Goal: Information Seeking & Learning: Find specific page/section

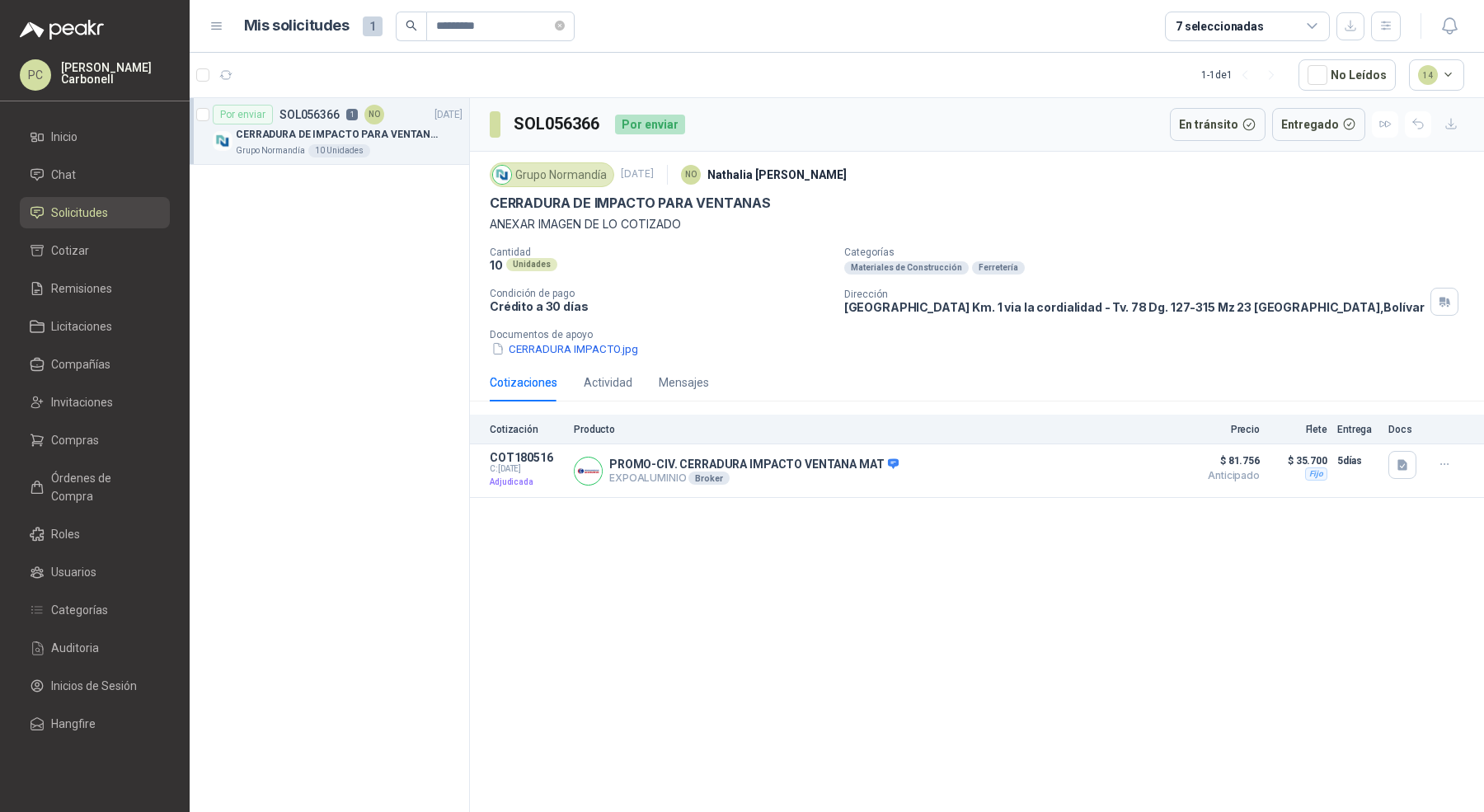
scroll to position [4, 0]
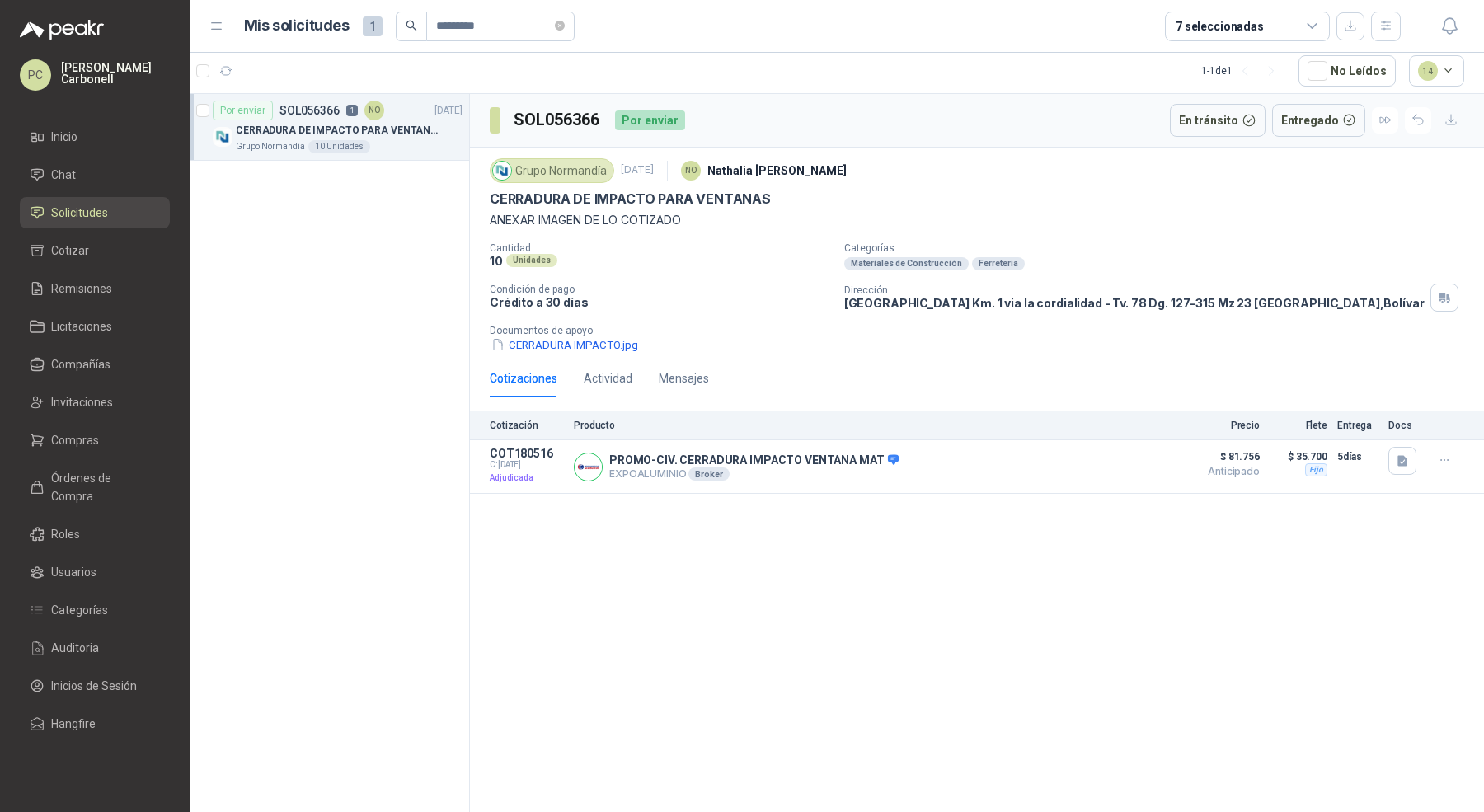
click at [113, 216] on li "Solicitudes" at bounding box center [94, 213] width 130 height 18
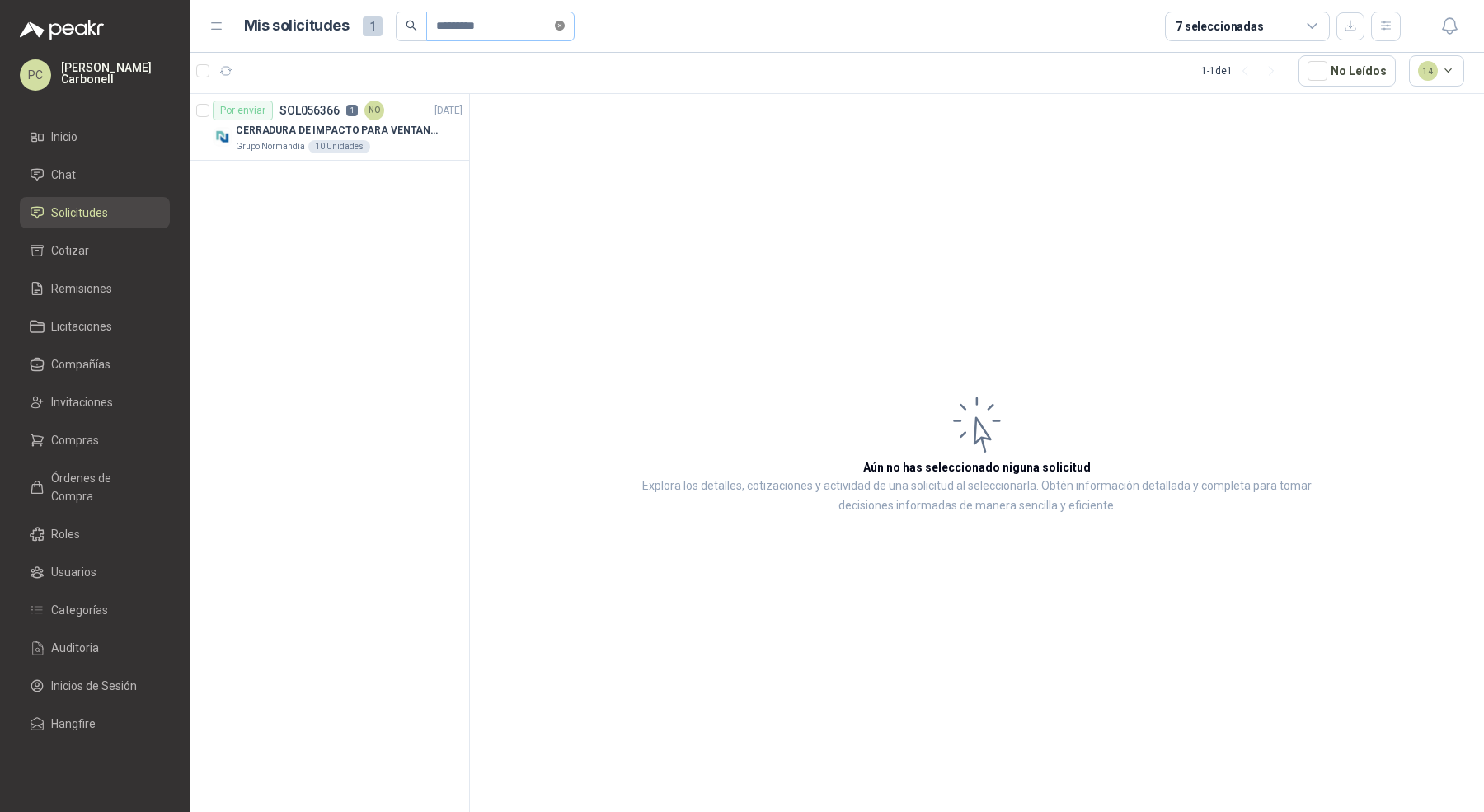
click at [564, 31] on span at bounding box center [559, 25] width 10 height 15
click at [507, 32] on input "text" at bounding box center [493, 26] width 116 height 28
type input "*******"
click at [405, 131] on div "OFICINA - BIOMETRICO" at bounding box center [343, 130] width 214 height 20
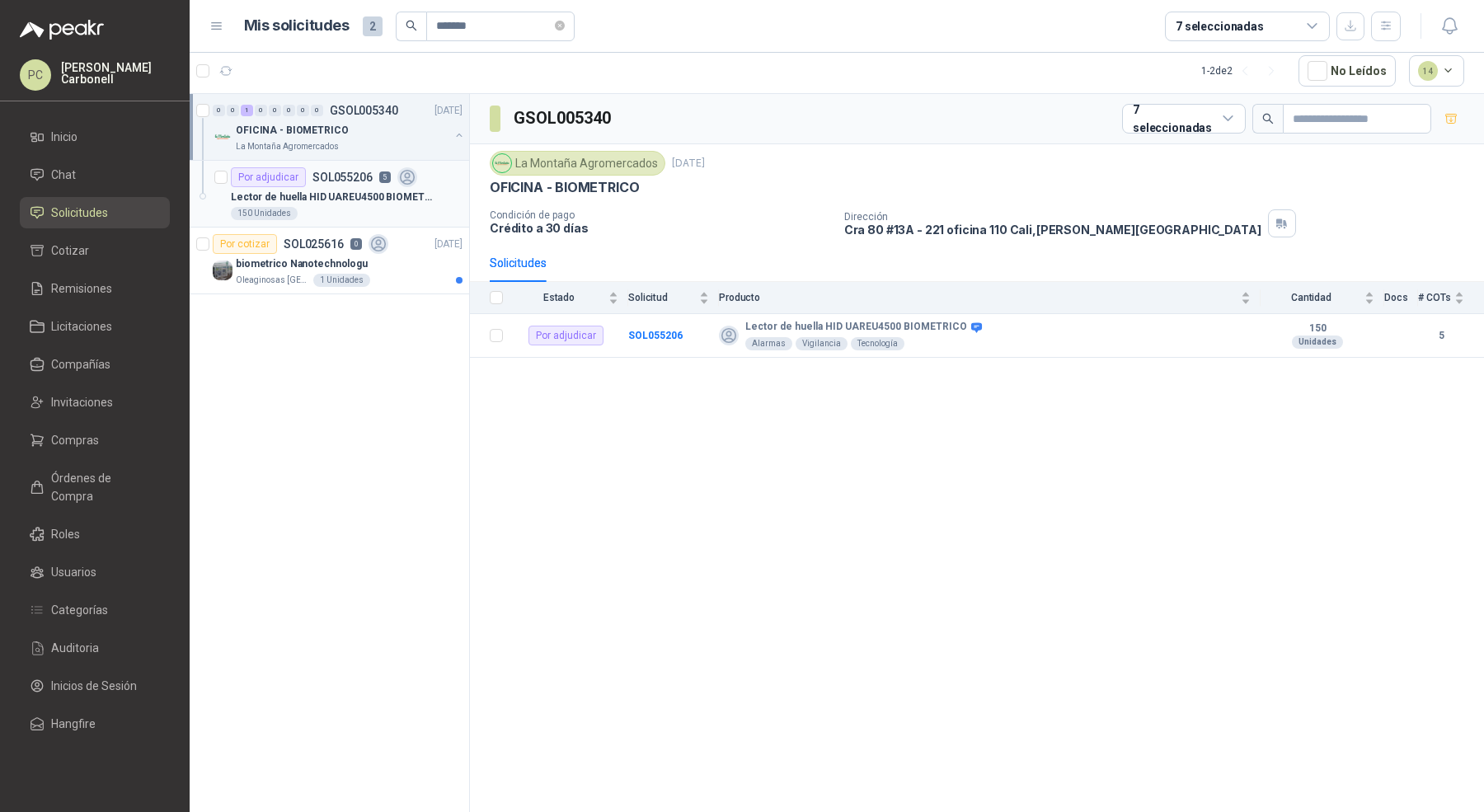
click at [361, 212] on div "150 Unidades" at bounding box center [346, 214] width 231 height 13
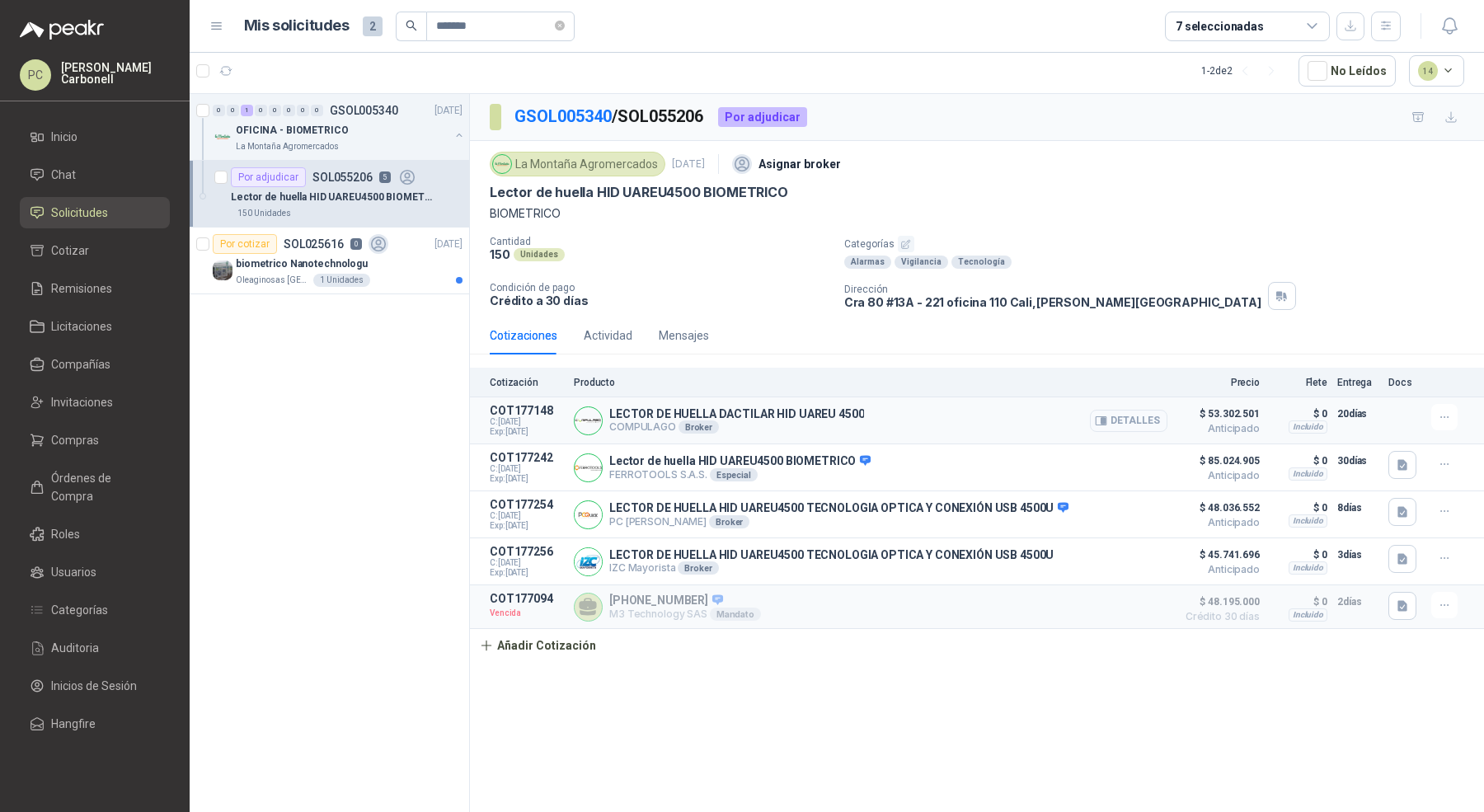
click at [1139, 411] on button "Detalles" at bounding box center [1129, 421] width 77 height 22
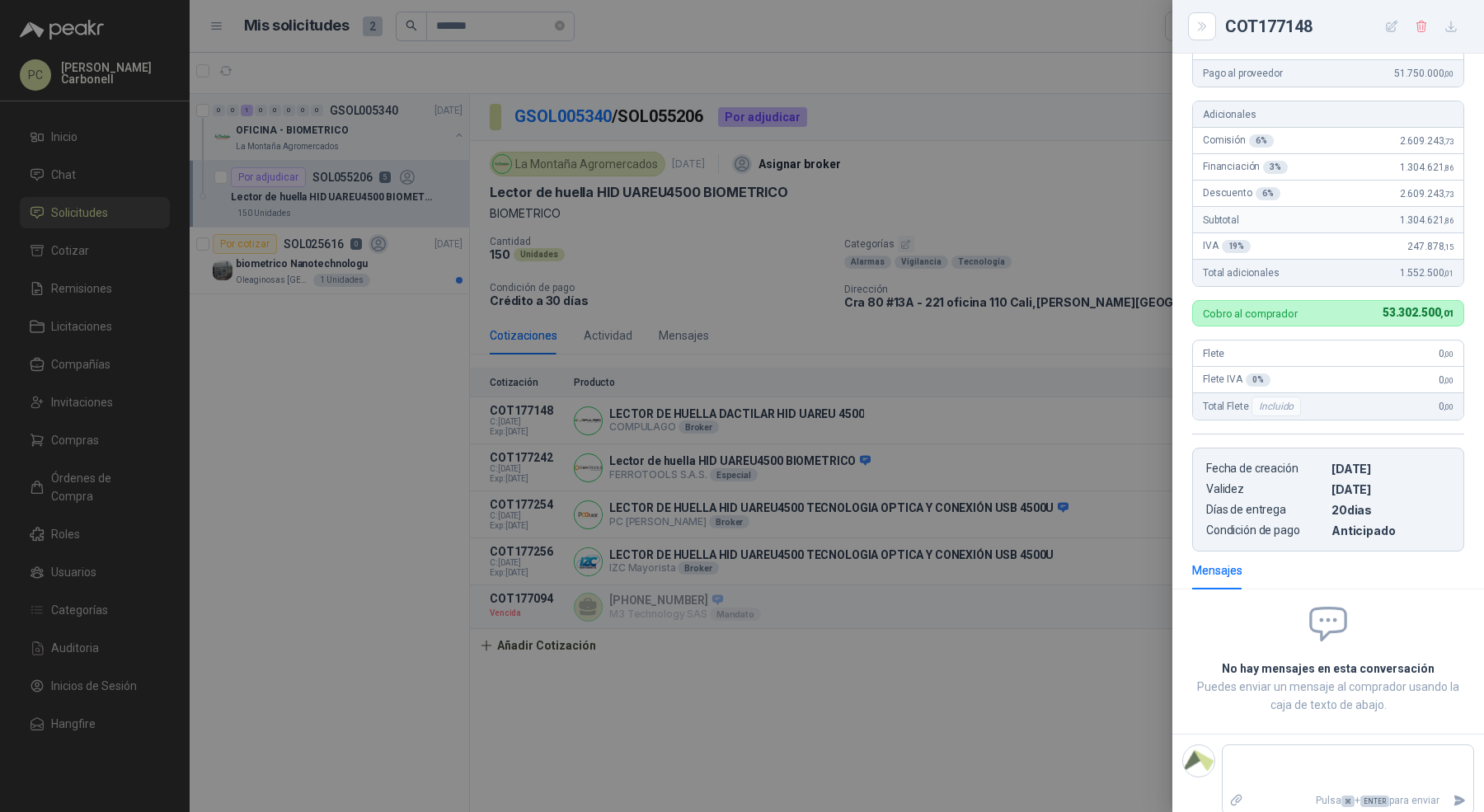
scroll to position [248, 0]
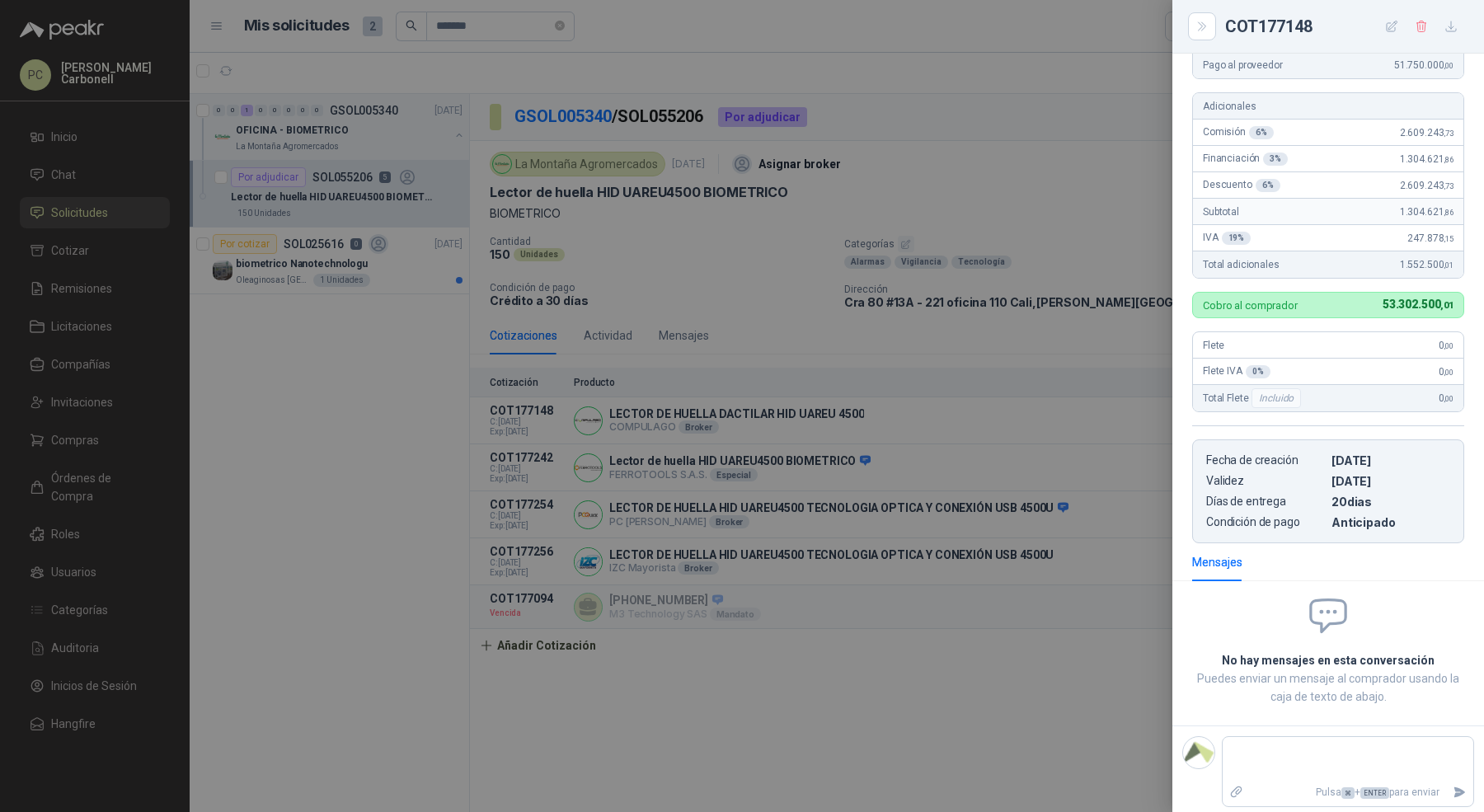
click at [1050, 491] on div at bounding box center [742, 406] width 1484 height 812
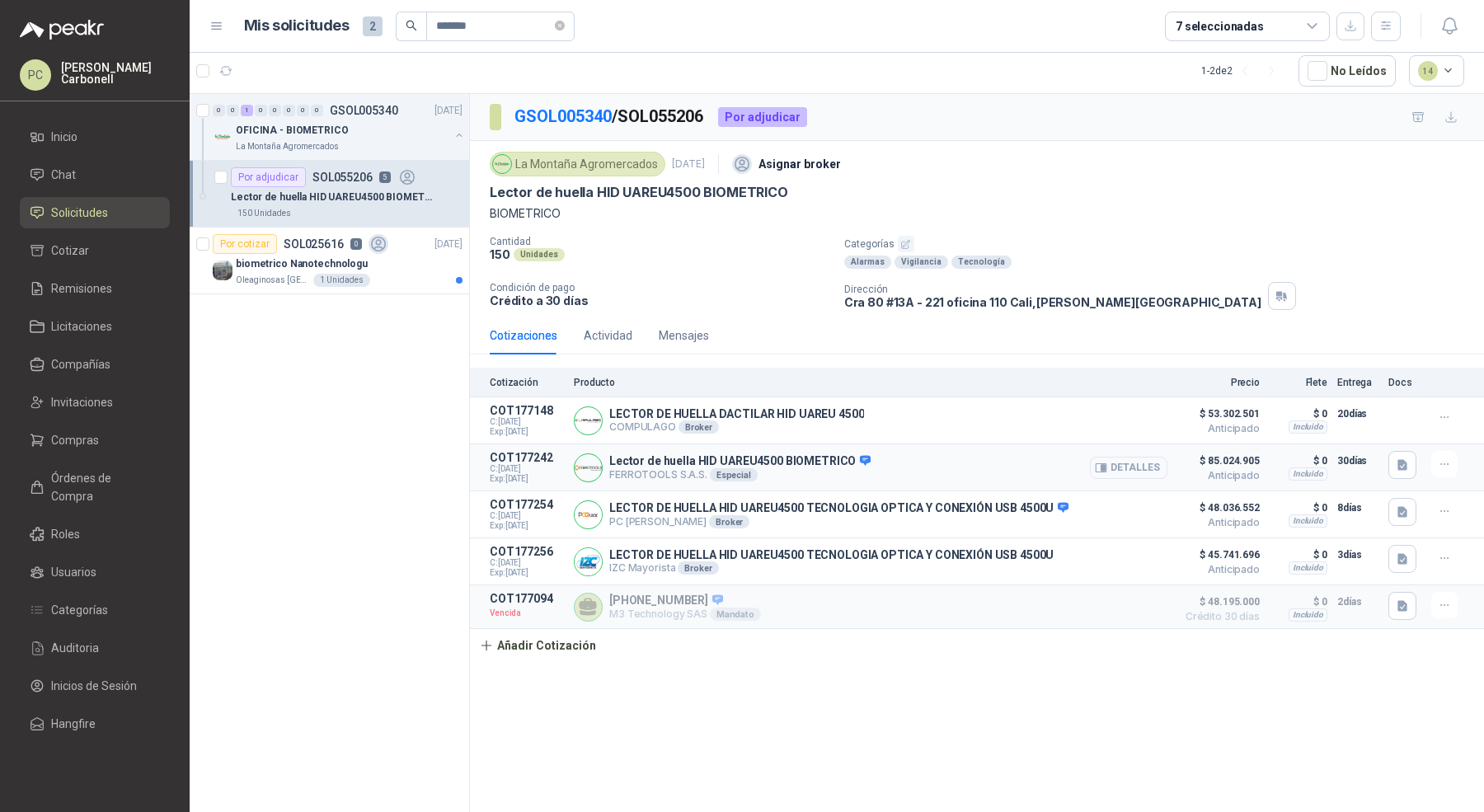
click at [1138, 465] on button "Detalles" at bounding box center [1129, 467] width 77 height 22
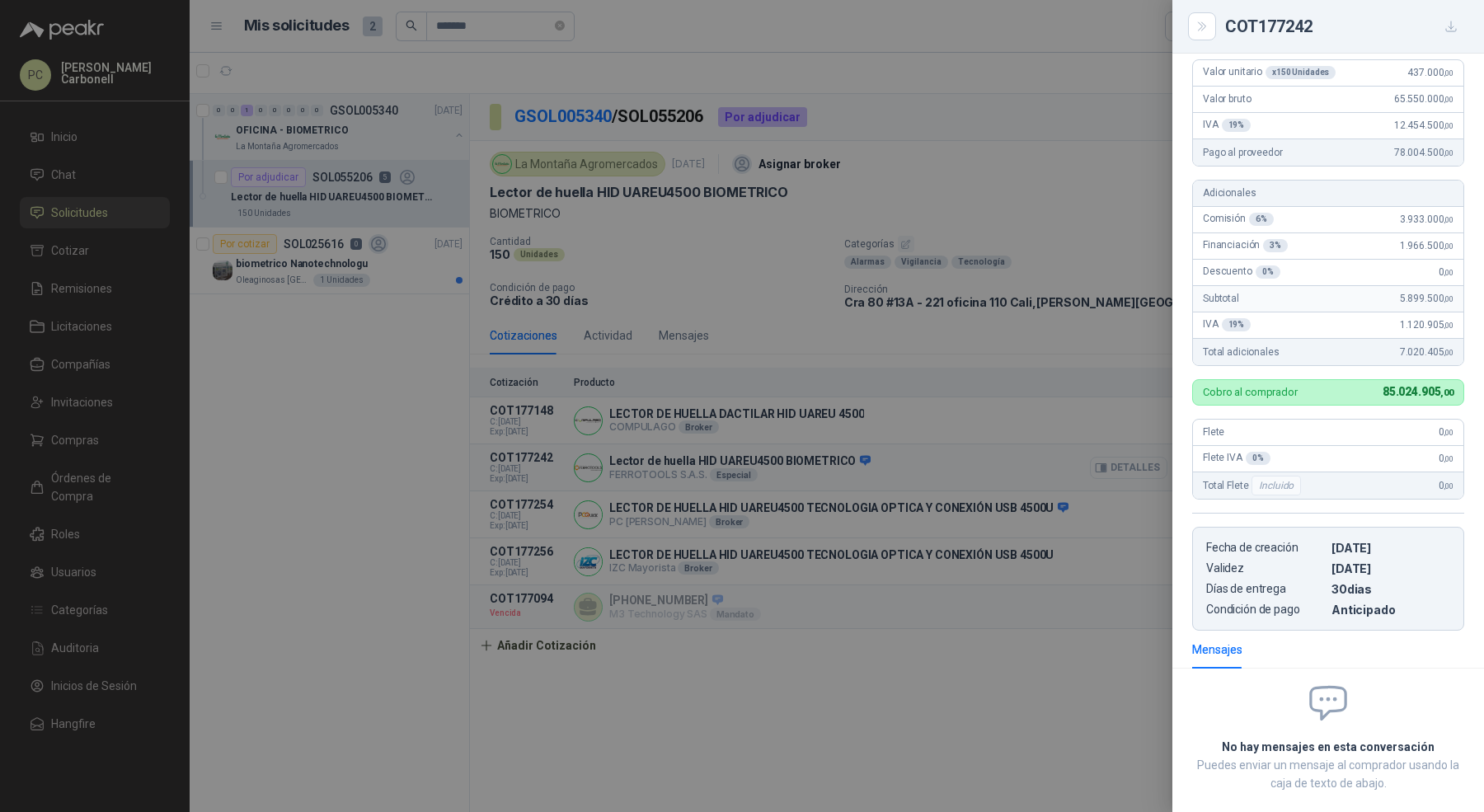
scroll to position [225, 0]
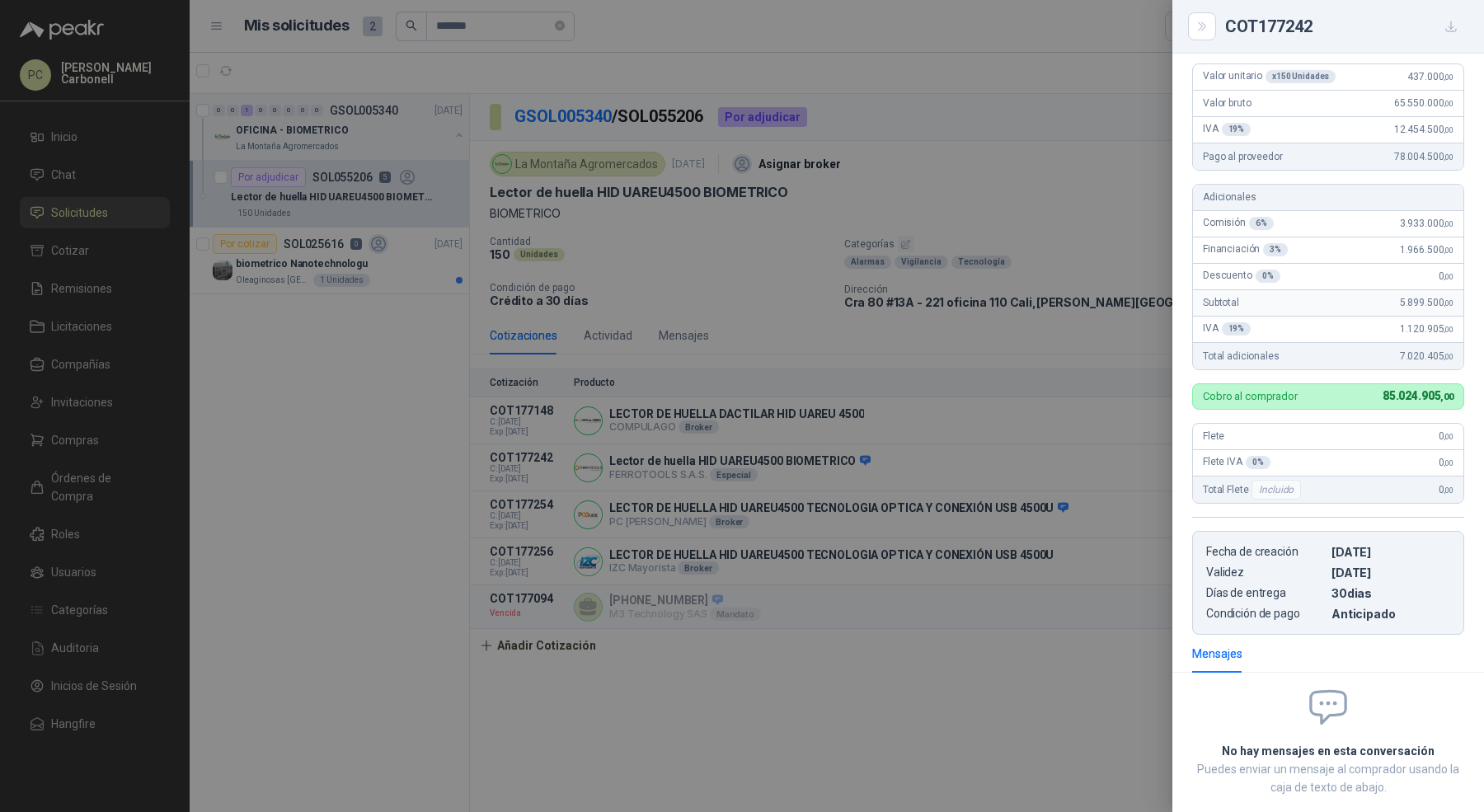
click at [888, 540] on div at bounding box center [742, 406] width 1484 height 812
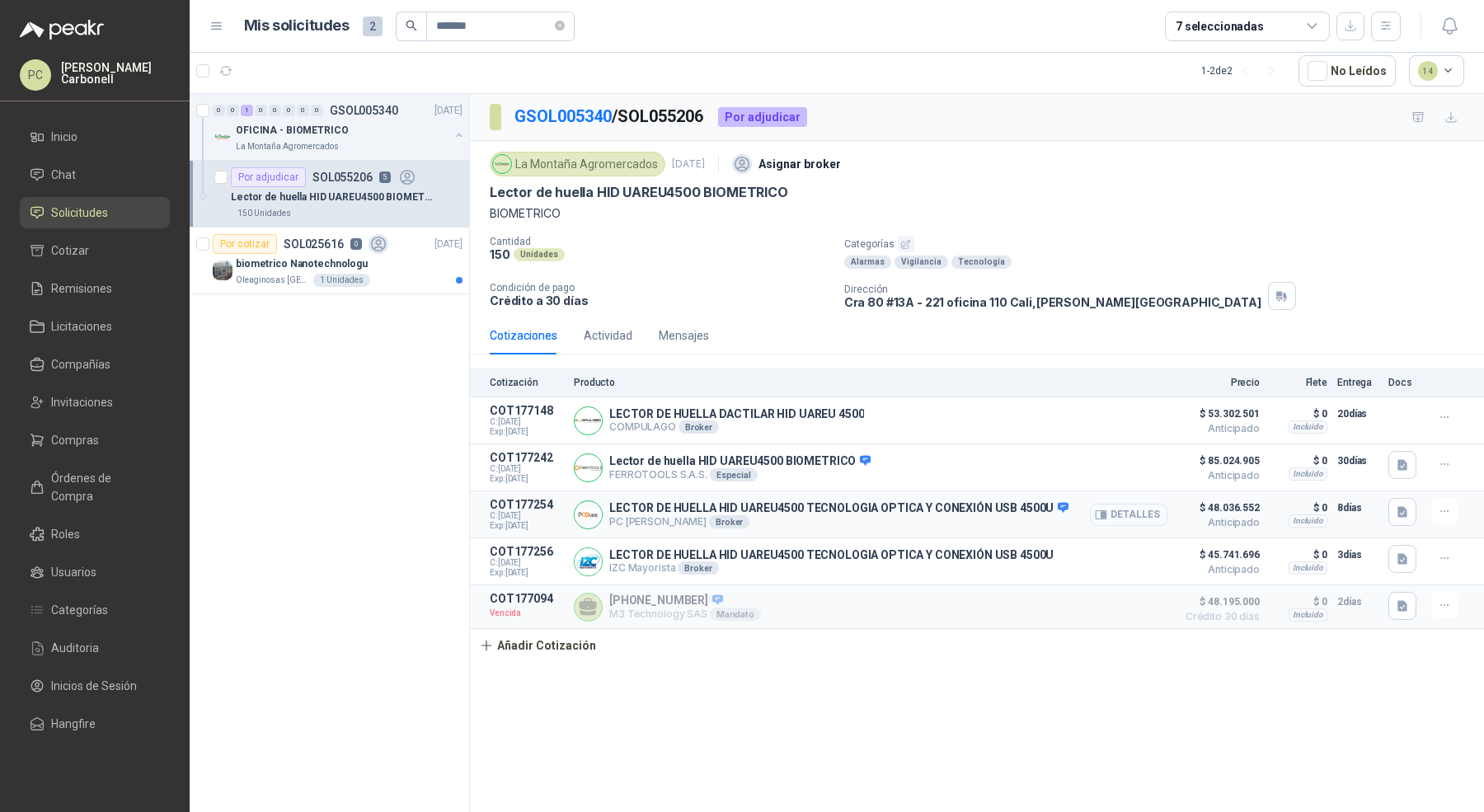
click at [1146, 517] on button "Detalles" at bounding box center [1129, 514] width 77 height 22
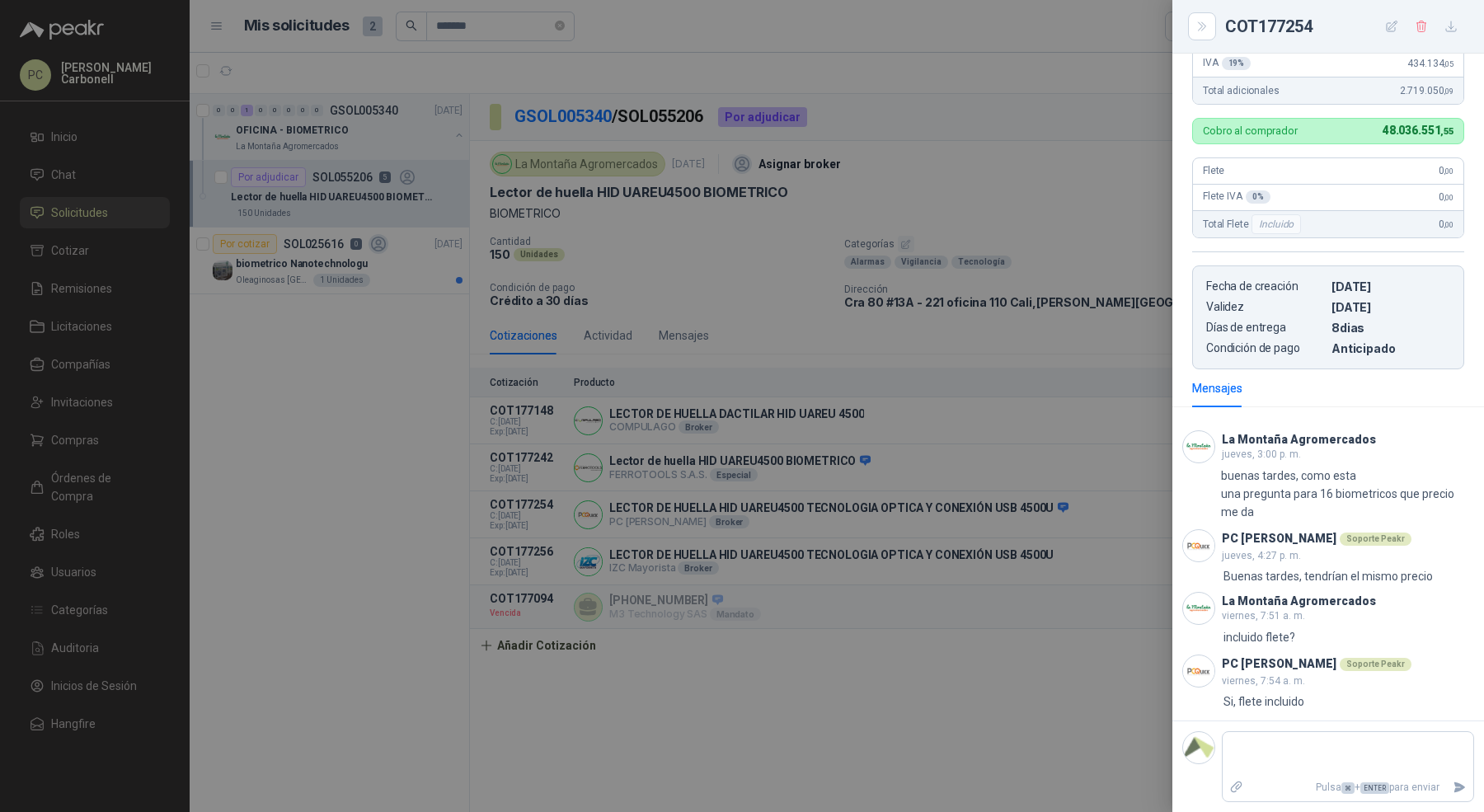
scroll to position [564, 0]
click at [1085, 695] on div at bounding box center [742, 406] width 1484 height 812
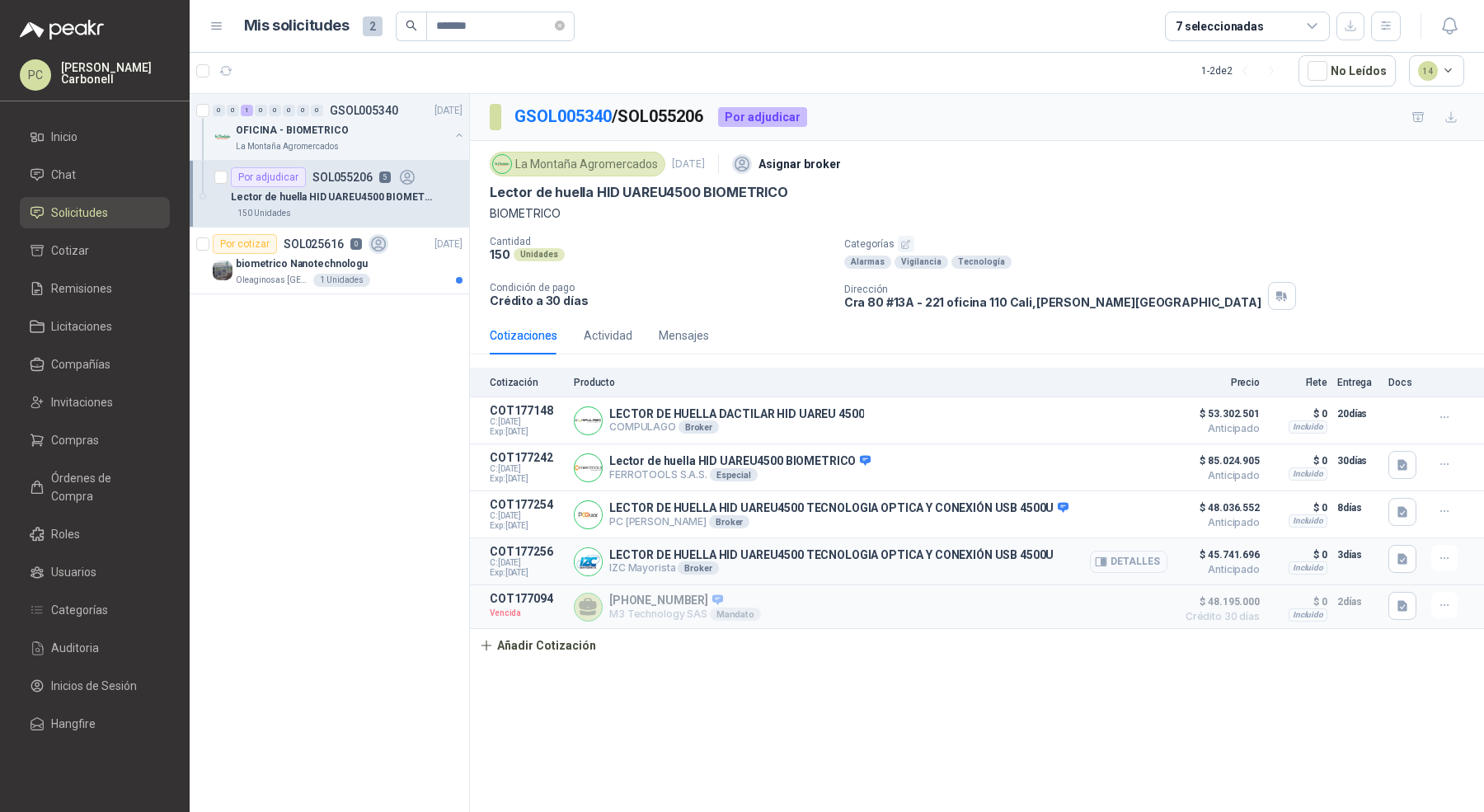
click at [1124, 563] on button "Detalles" at bounding box center [1129, 562] width 77 height 22
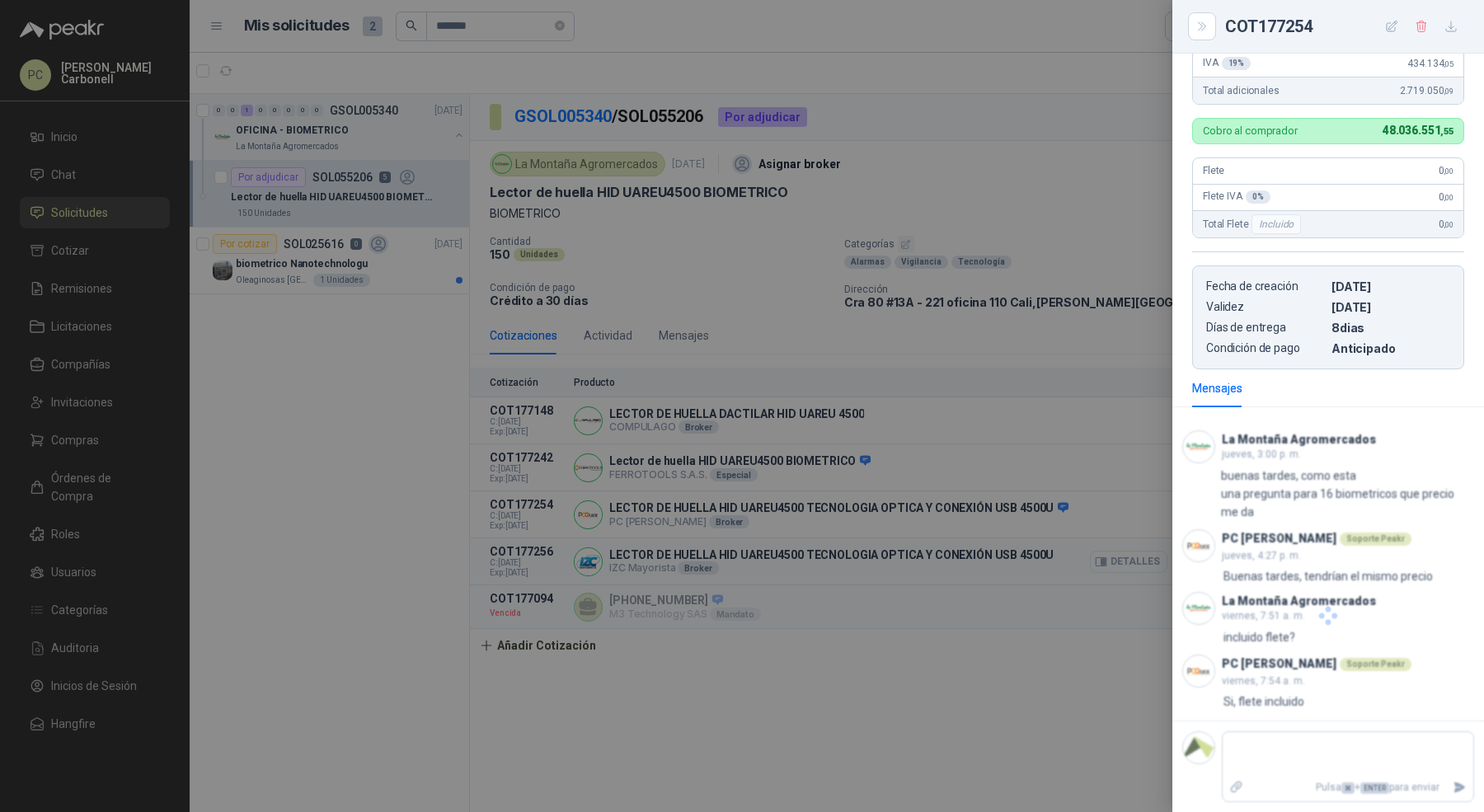
scroll to position [384, 0]
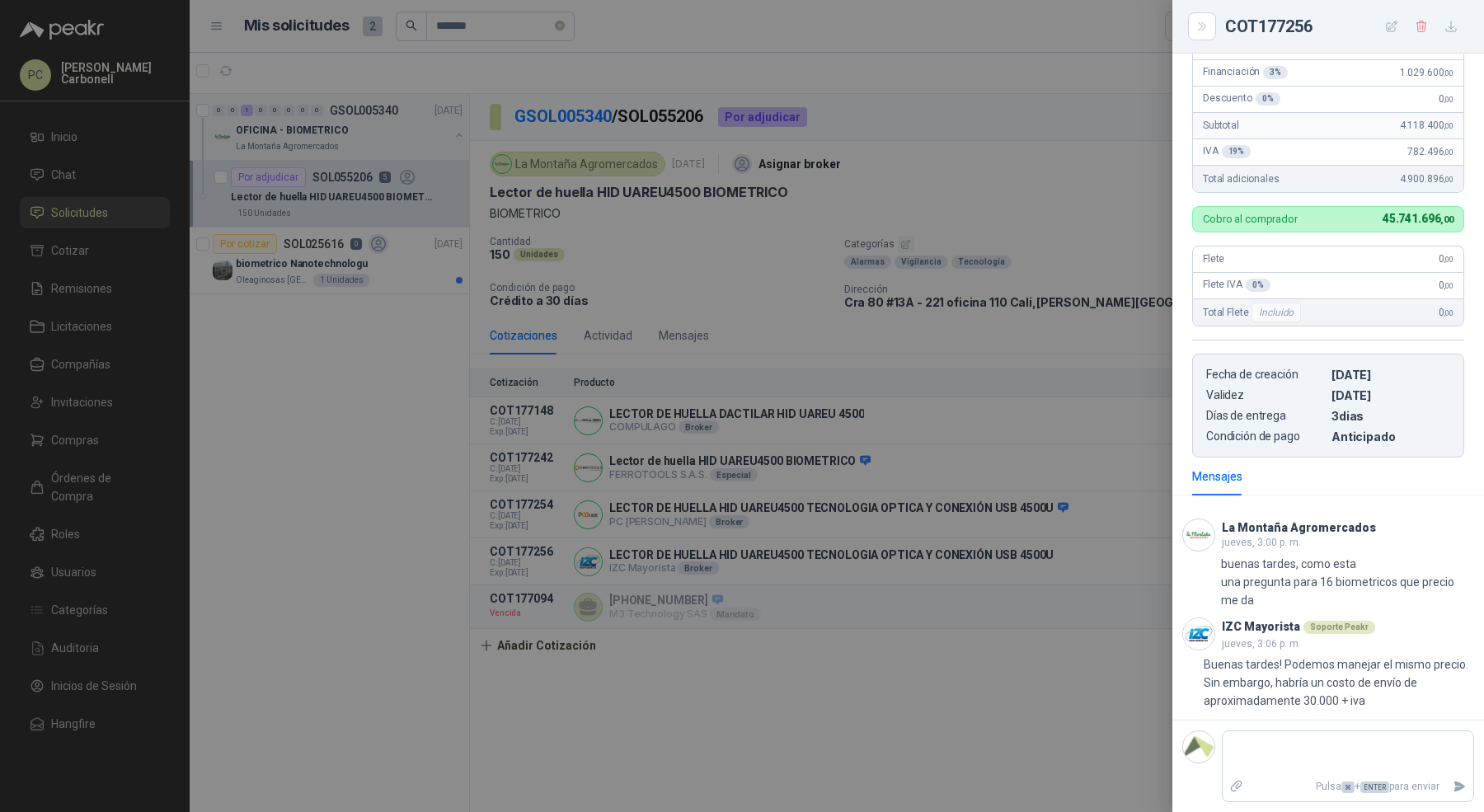
click at [459, 90] on div at bounding box center [742, 406] width 1484 height 812
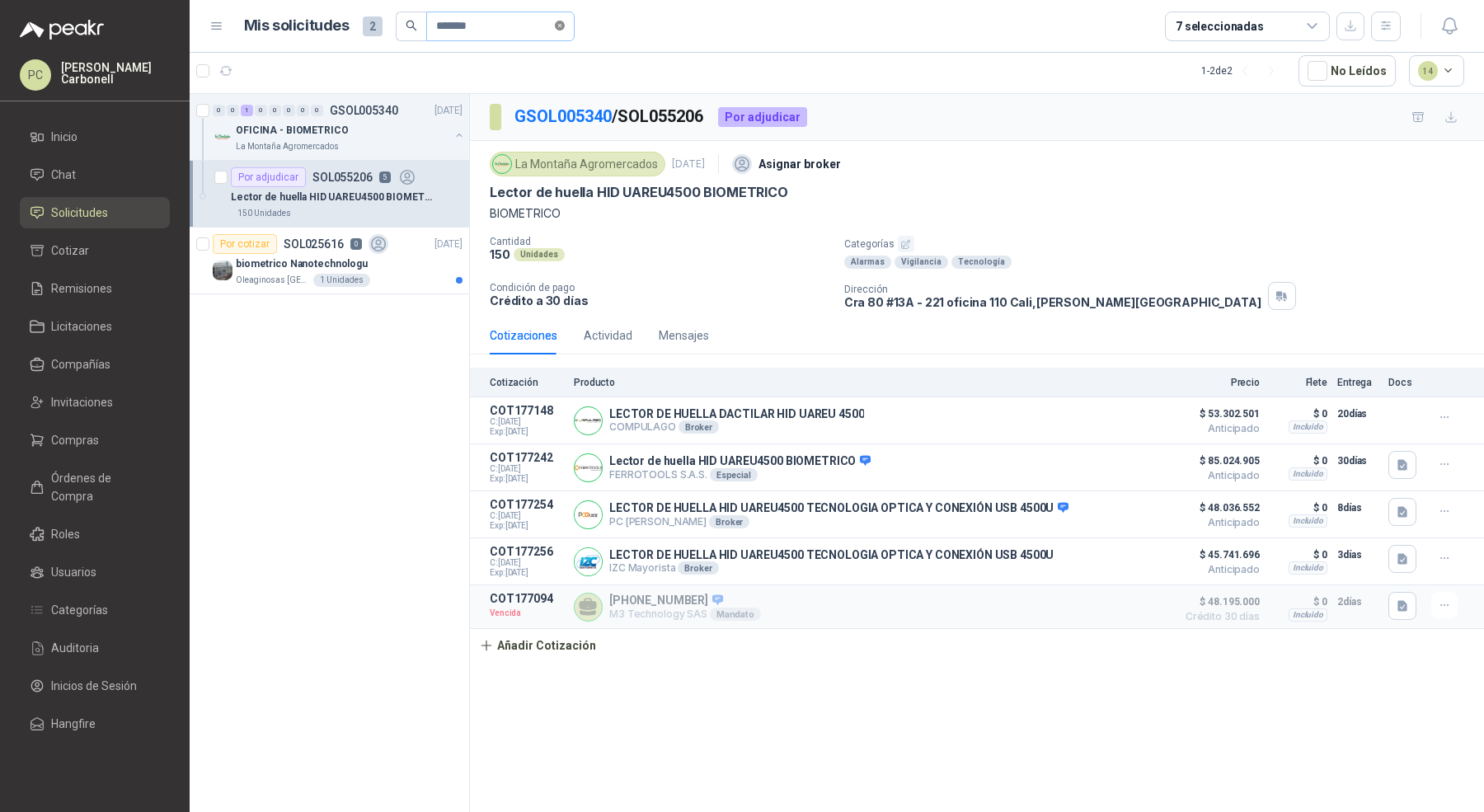
click at [562, 24] on icon "close-circle" at bounding box center [559, 25] width 10 height 10
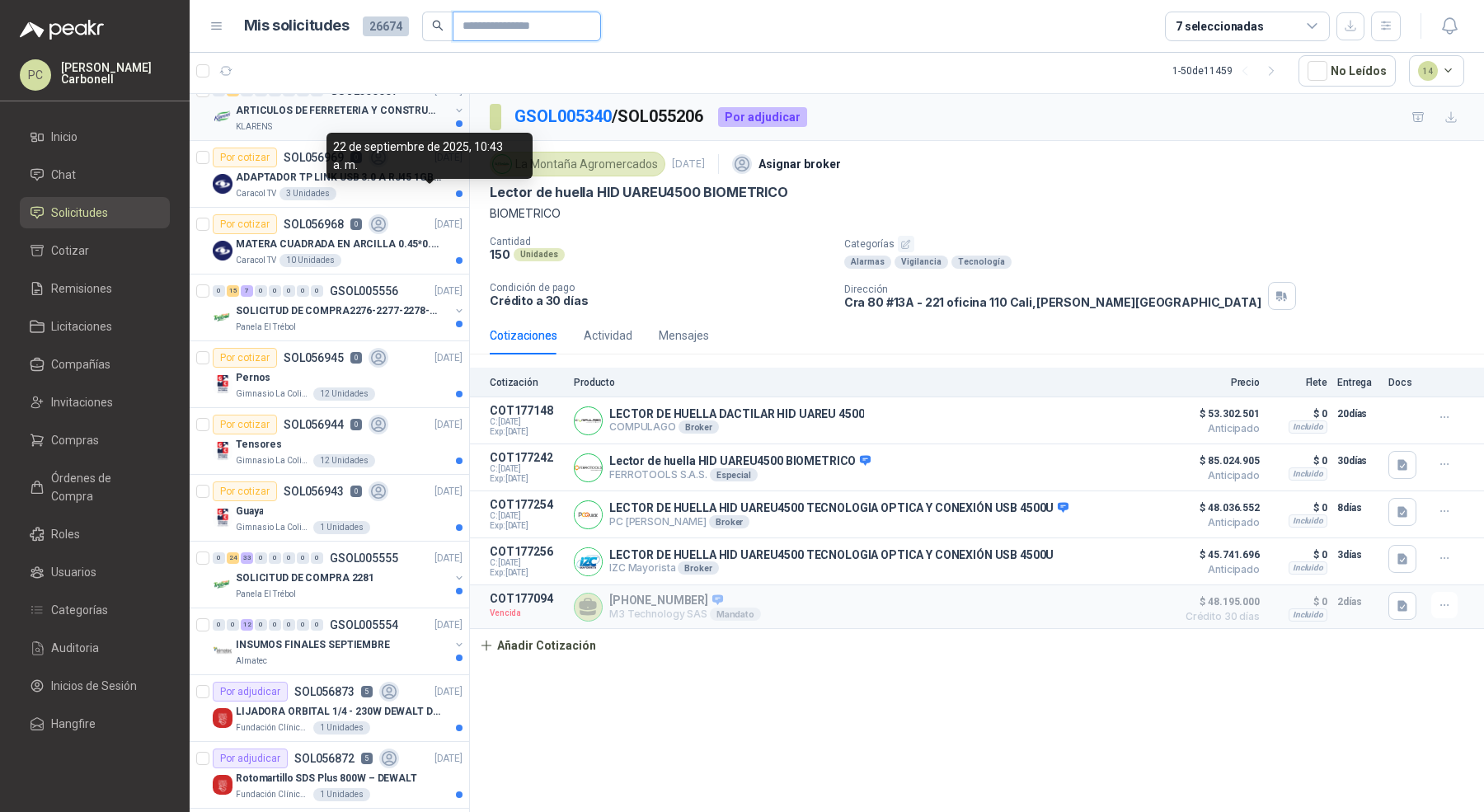
scroll to position [0, 0]
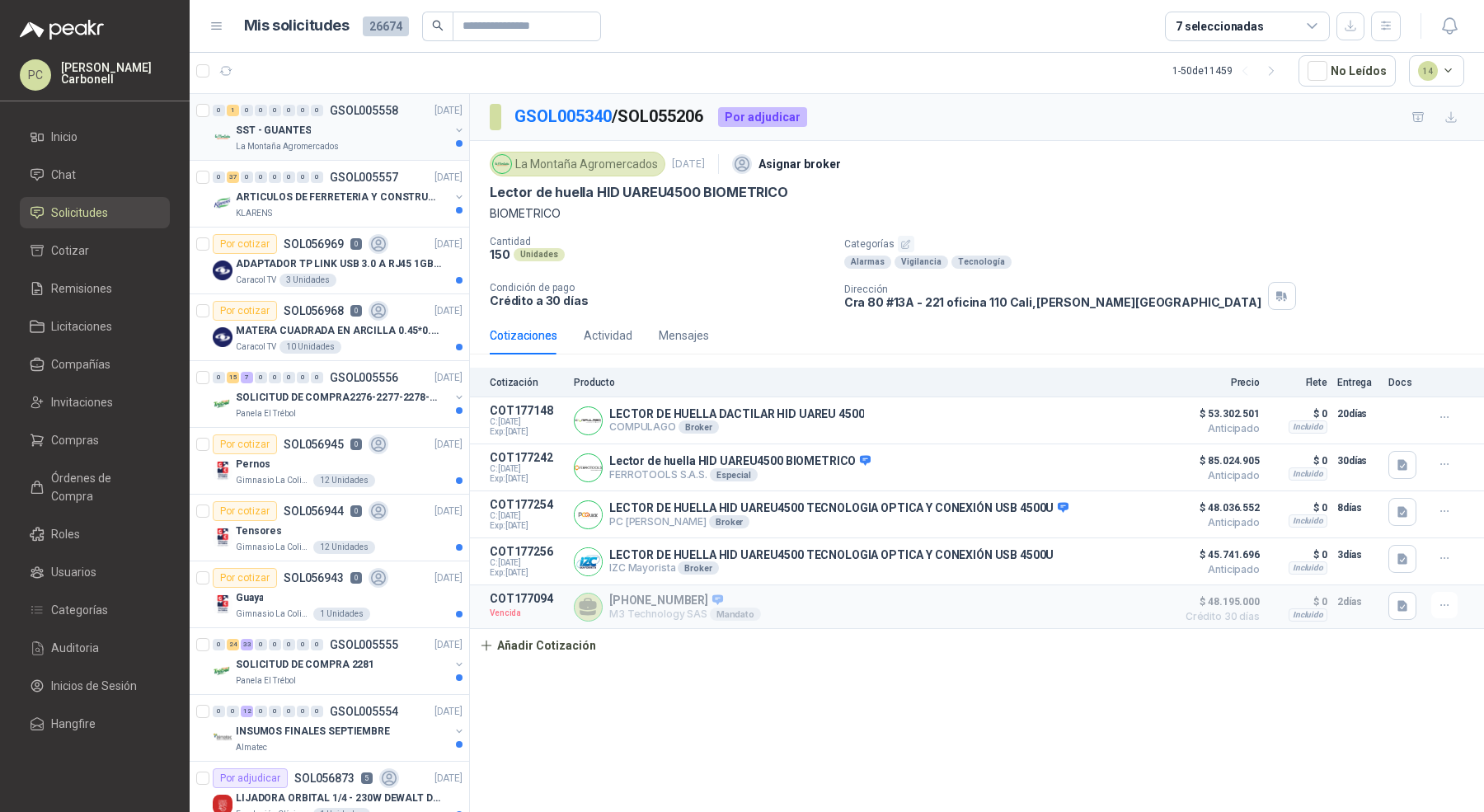
click at [453, 127] on button "button" at bounding box center [459, 130] width 13 height 13
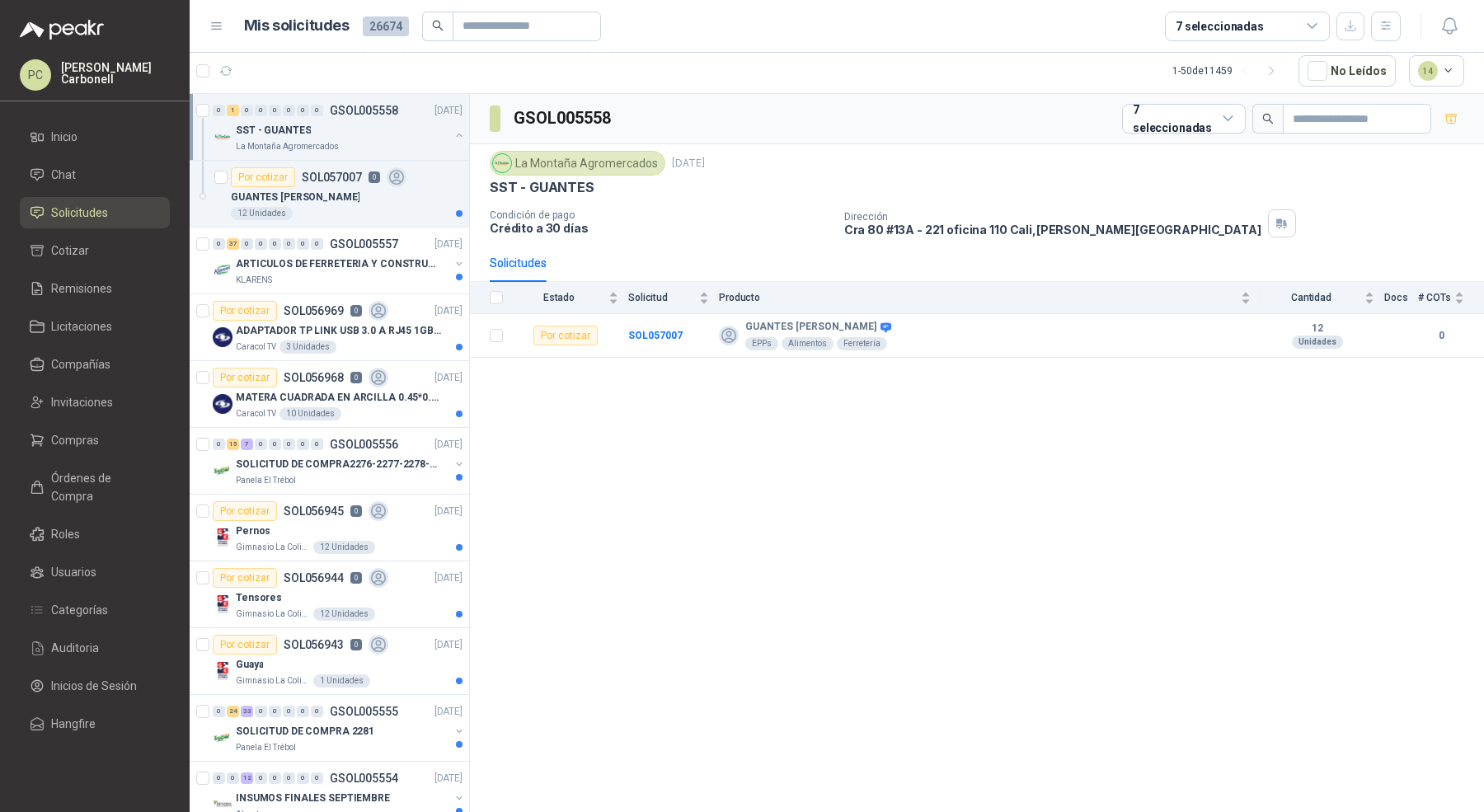
click at [453, 135] on button "button" at bounding box center [459, 135] width 13 height 13
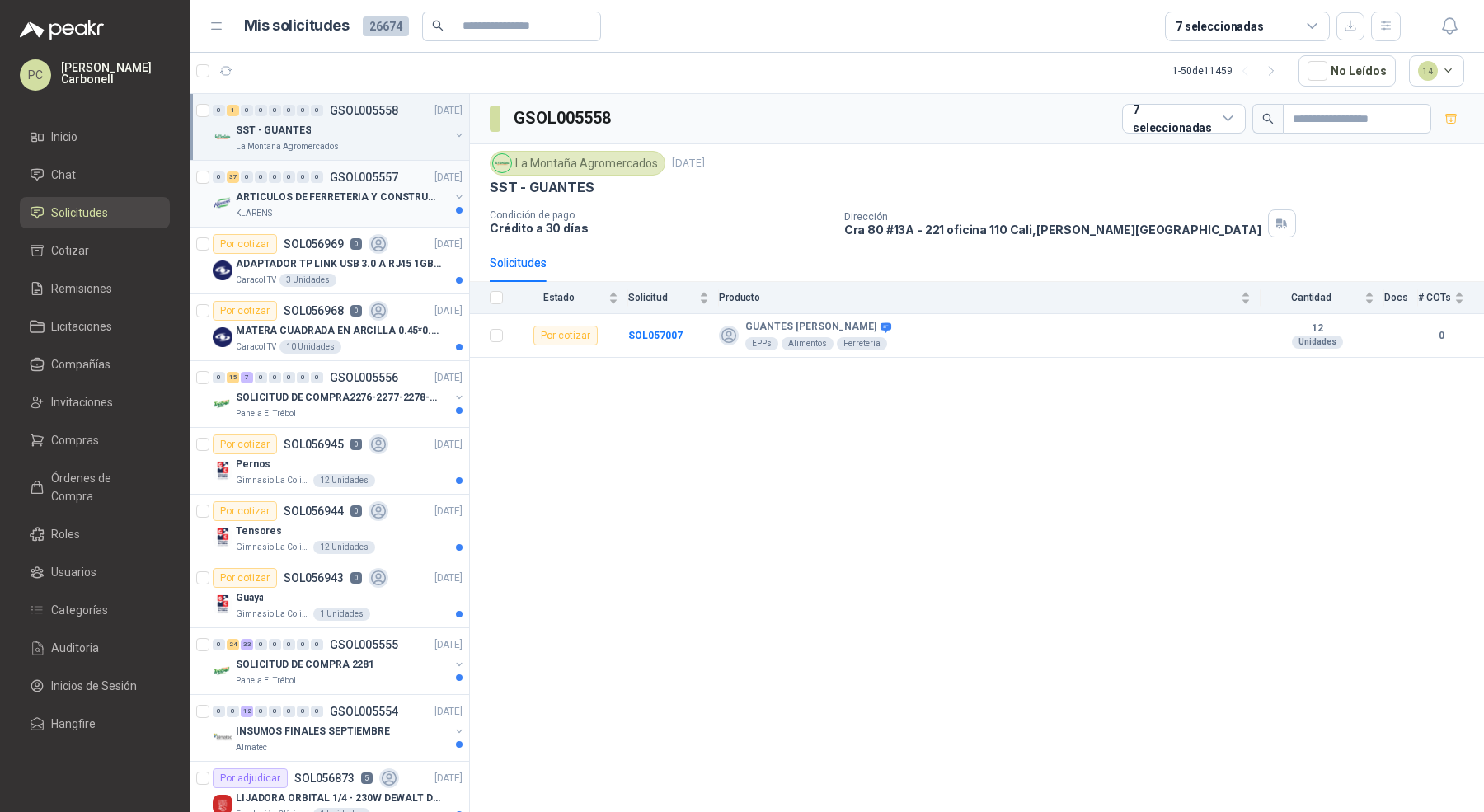
click at [453, 196] on button "button" at bounding box center [459, 196] width 13 height 13
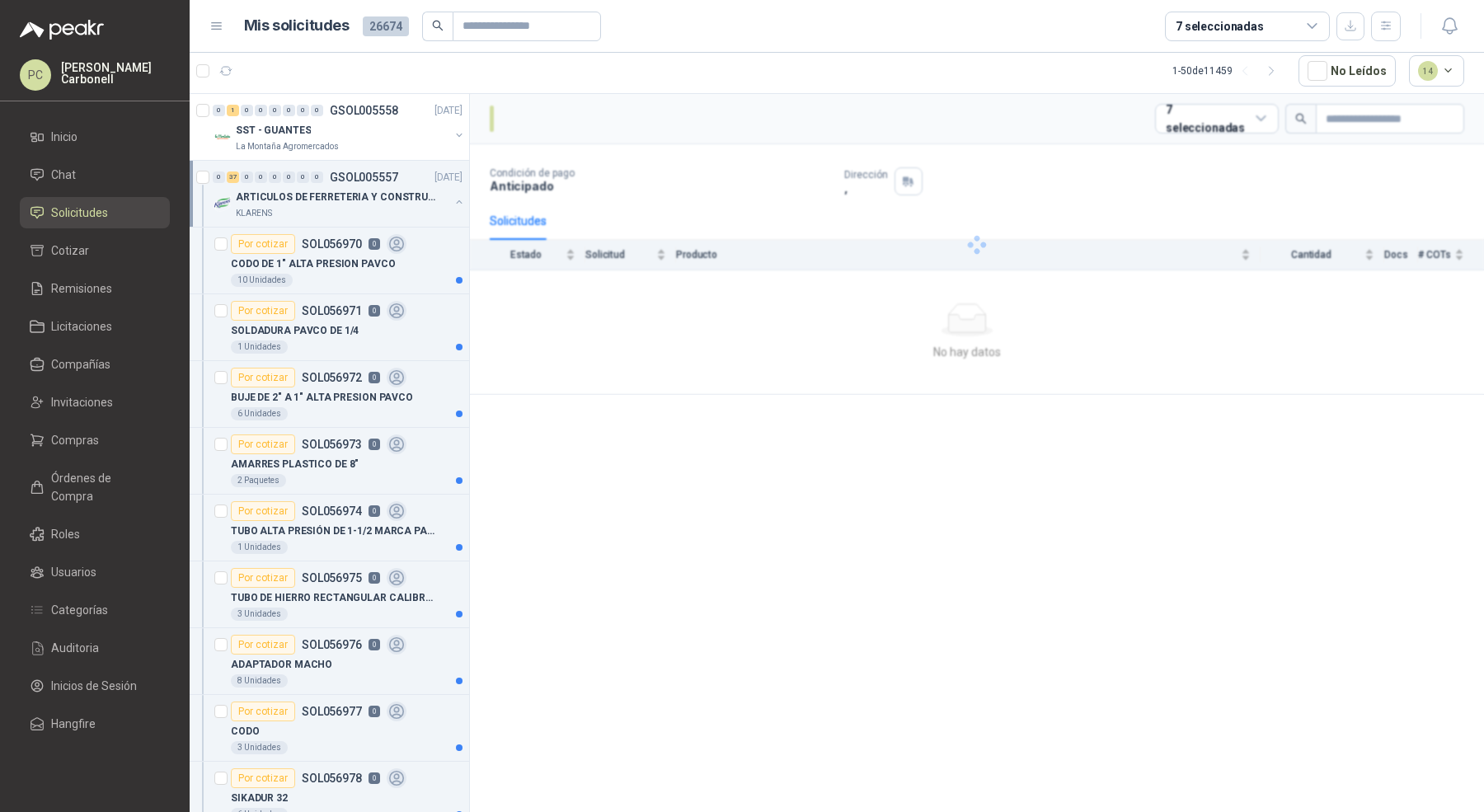
click at [453, 196] on button "button" at bounding box center [459, 202] width 13 height 13
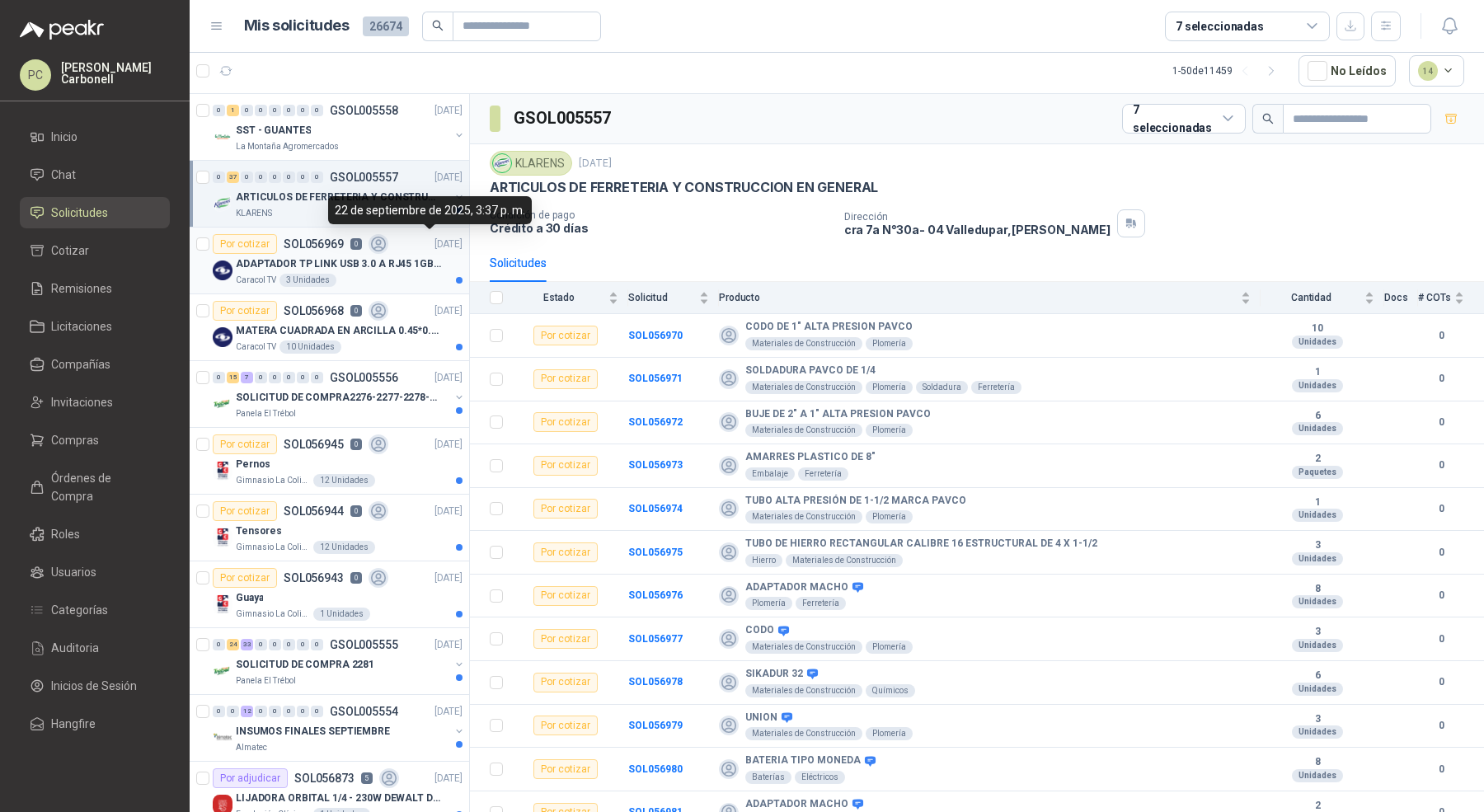
click at [447, 274] on div "Caracol TV 3 Unidades" at bounding box center [349, 280] width 227 height 13
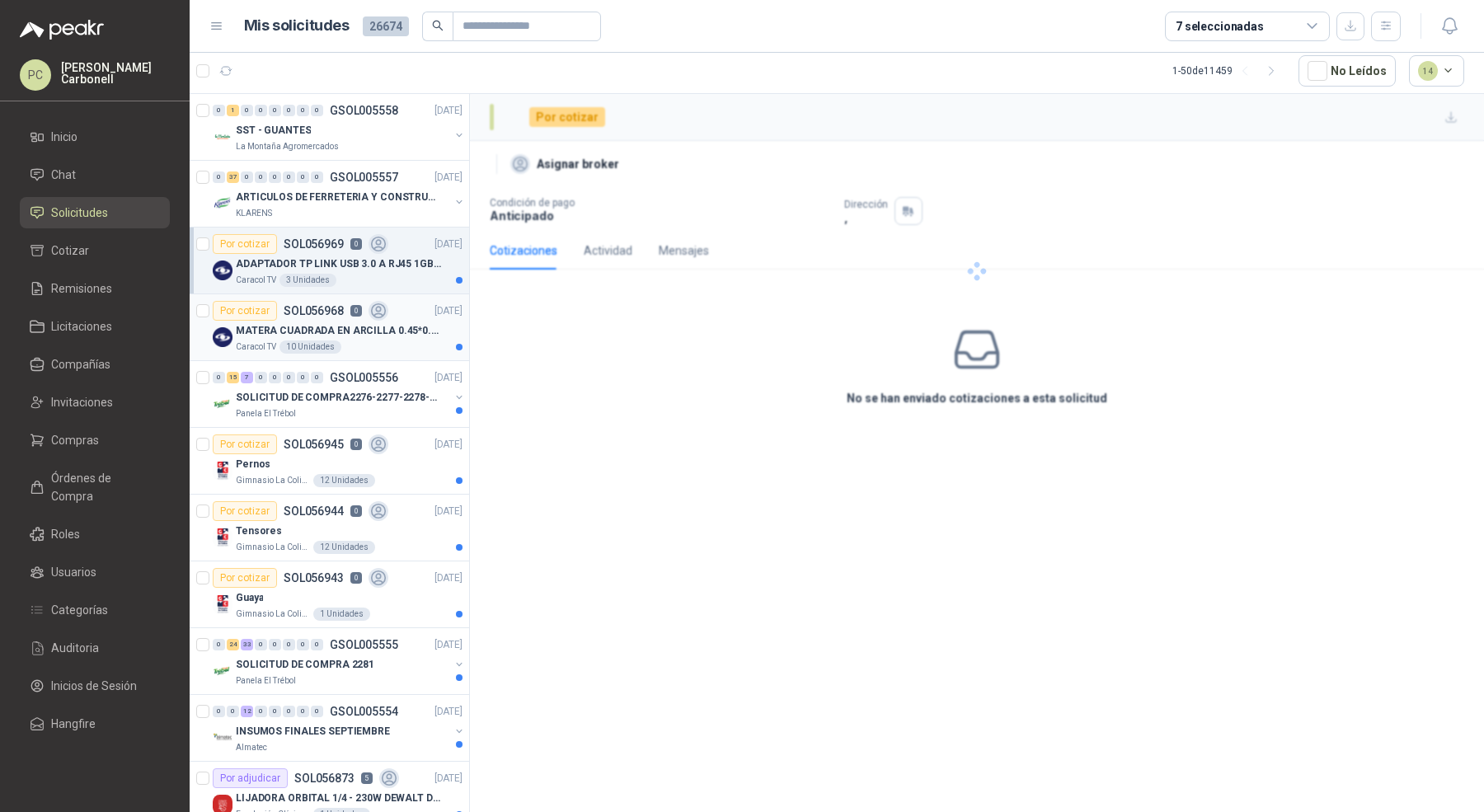
click at [442, 329] on div "MATERA CUADRADA EN ARCILLA 0.45*0.45*0.40" at bounding box center [349, 330] width 227 height 20
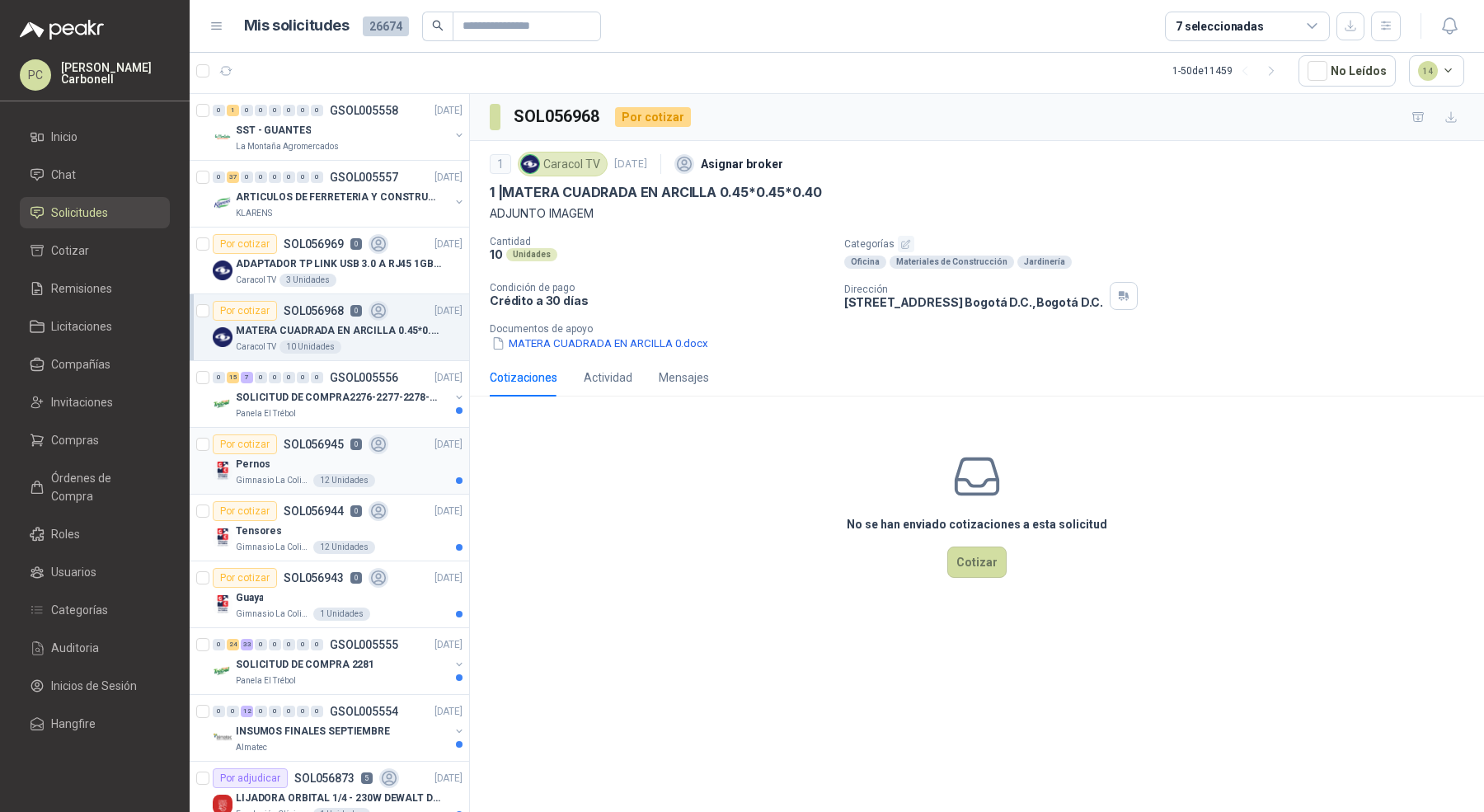
click at [387, 459] on div "Pernos" at bounding box center [349, 464] width 227 height 20
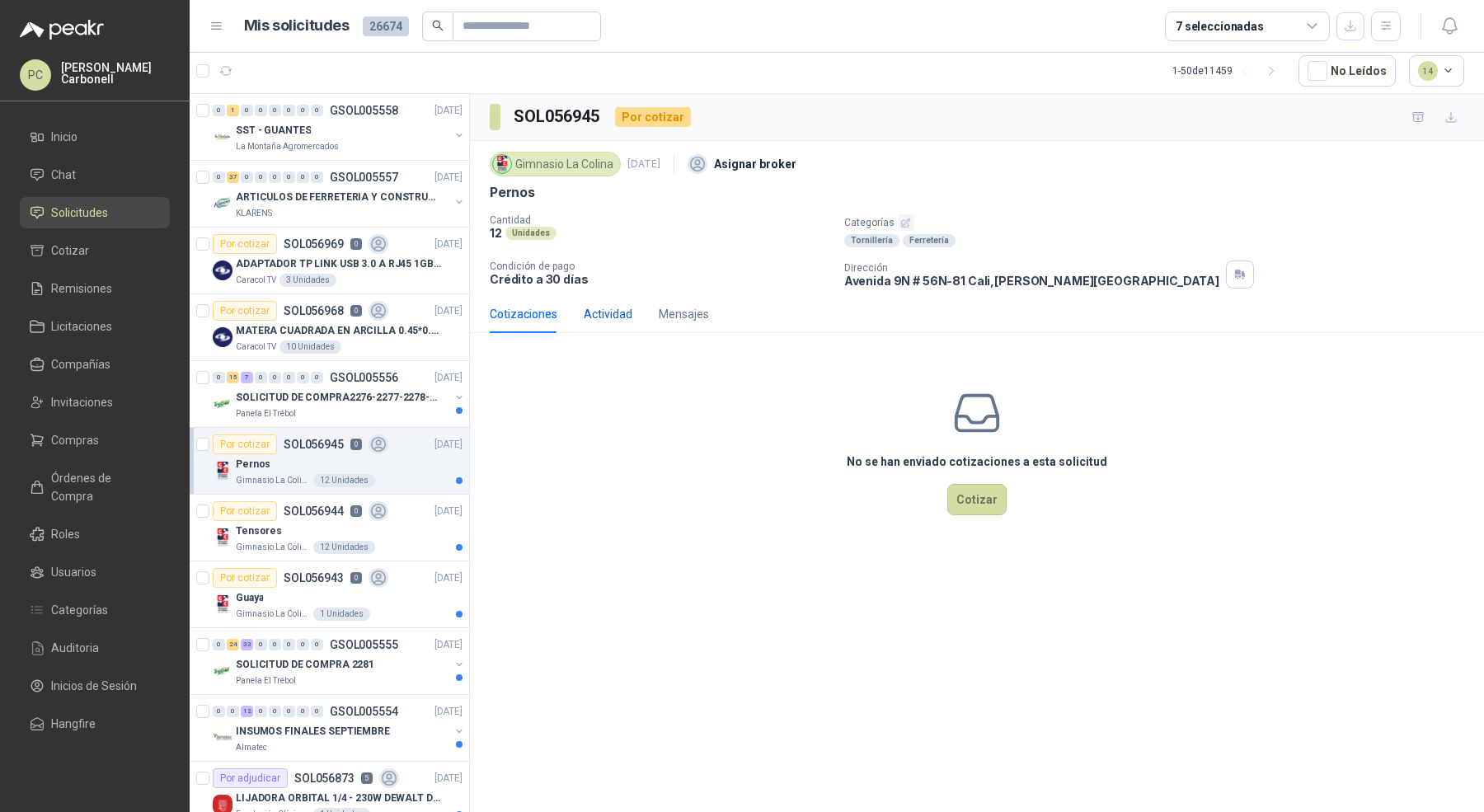
click at [609, 306] on div "Actividad" at bounding box center [608, 314] width 48 height 18
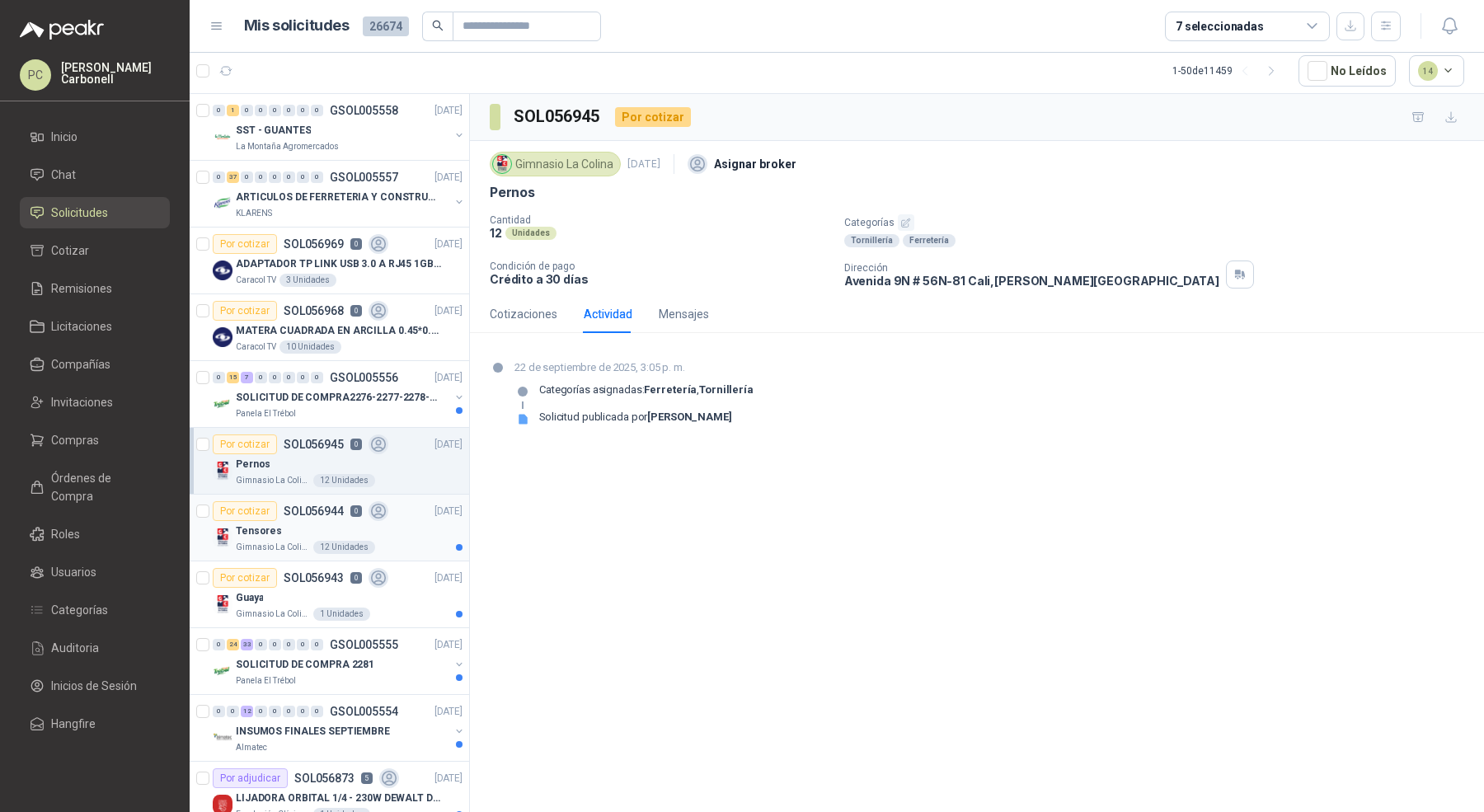
click at [394, 528] on div "Tensores" at bounding box center [349, 531] width 227 height 20
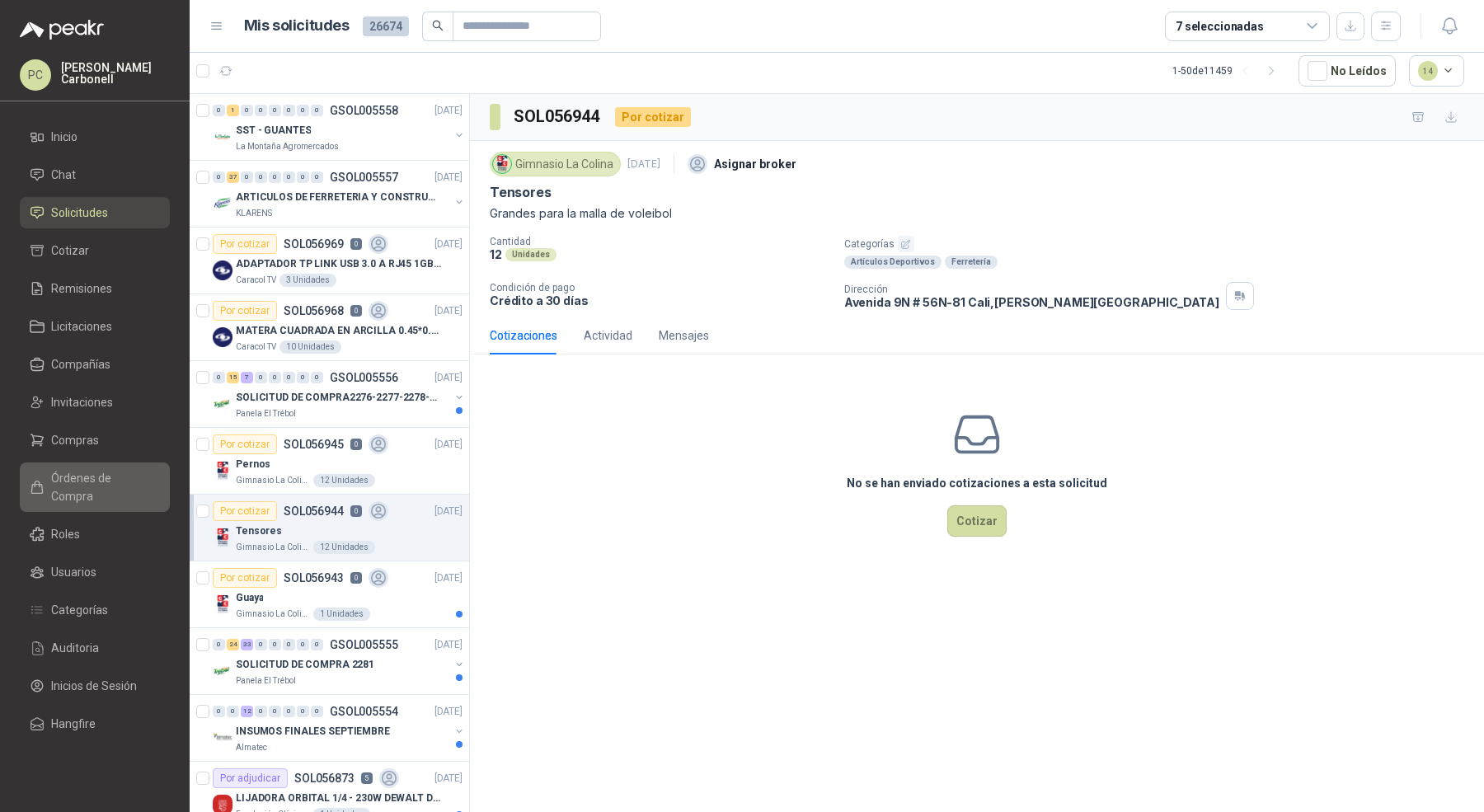
click at [135, 475] on span "Órdenes de Compra" at bounding box center [102, 487] width 103 height 36
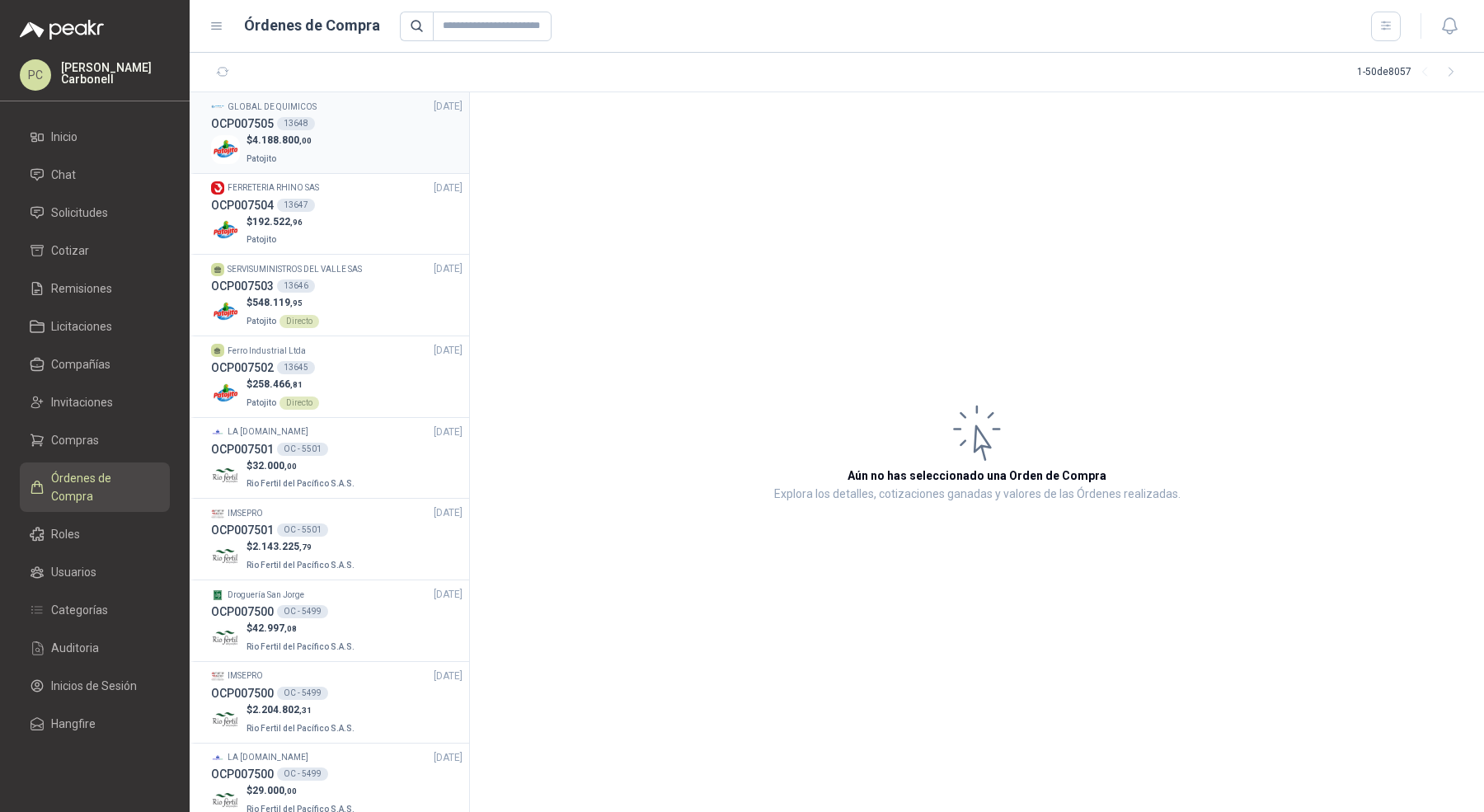
click at [392, 119] on div "OCP007505 13648" at bounding box center [336, 124] width 251 height 18
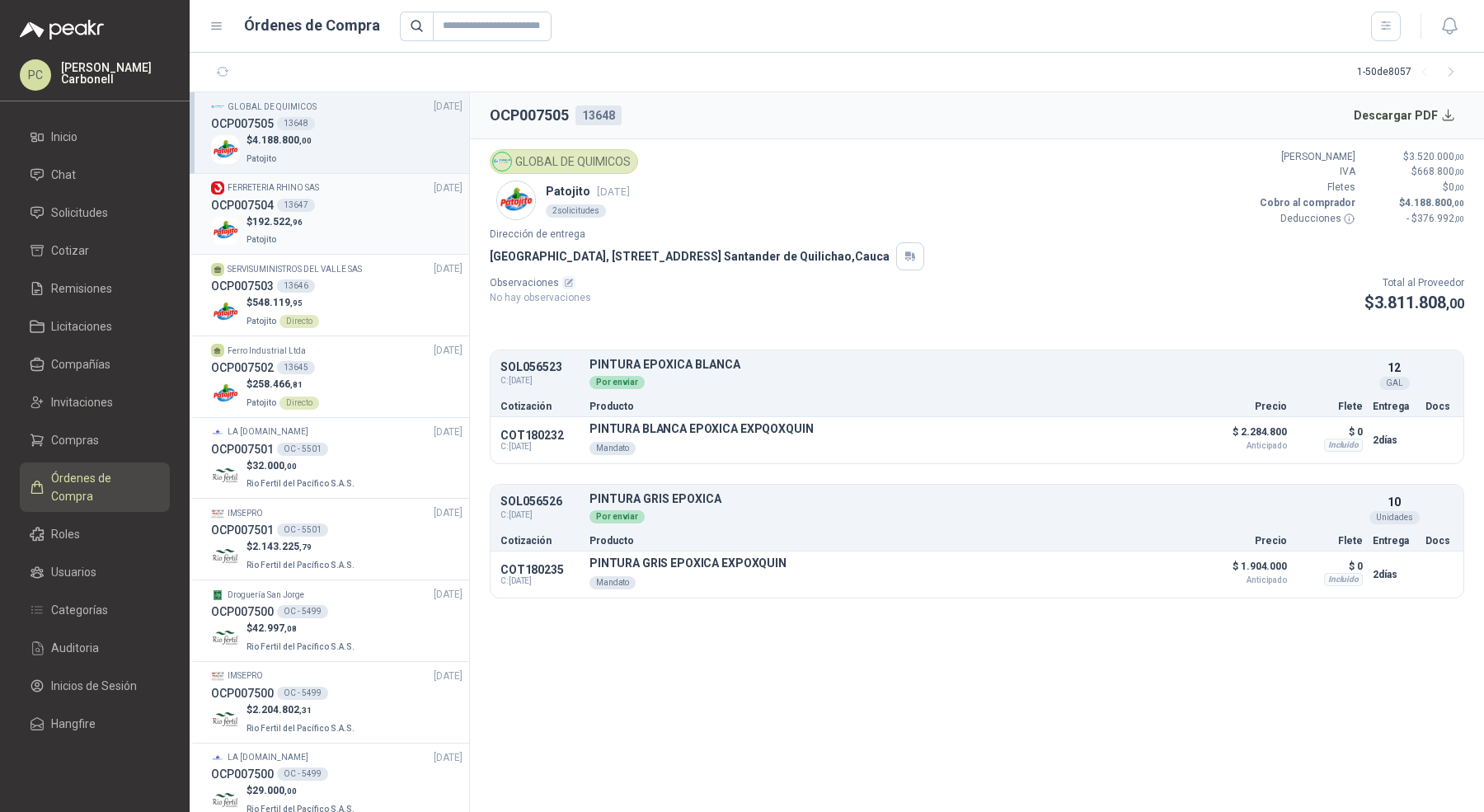
click at [381, 222] on div "$ 192.522 ,96 Patojito" at bounding box center [336, 231] width 251 height 34
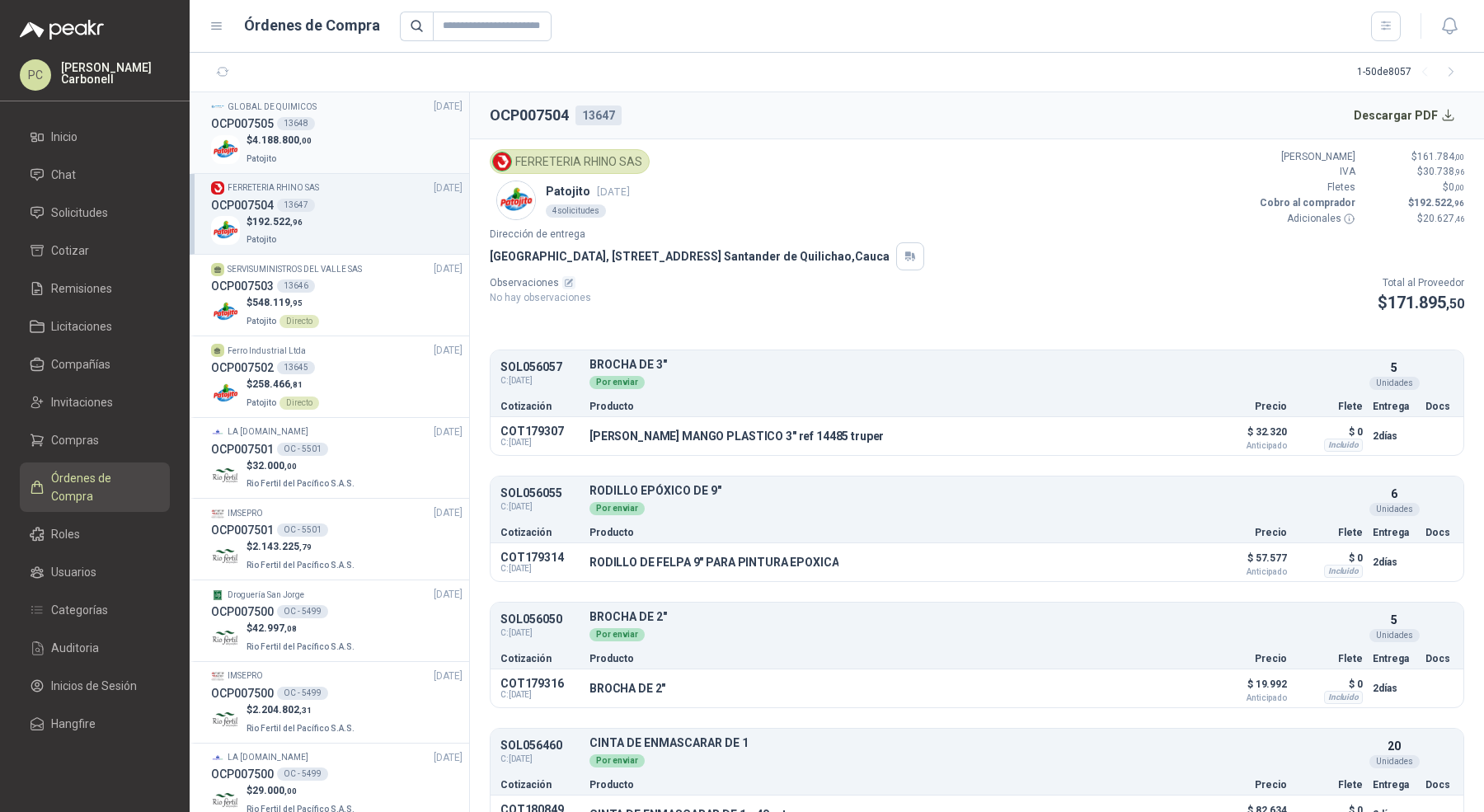
click at [376, 155] on div "$ 4.188.800 ,00 Patojito" at bounding box center [336, 150] width 251 height 34
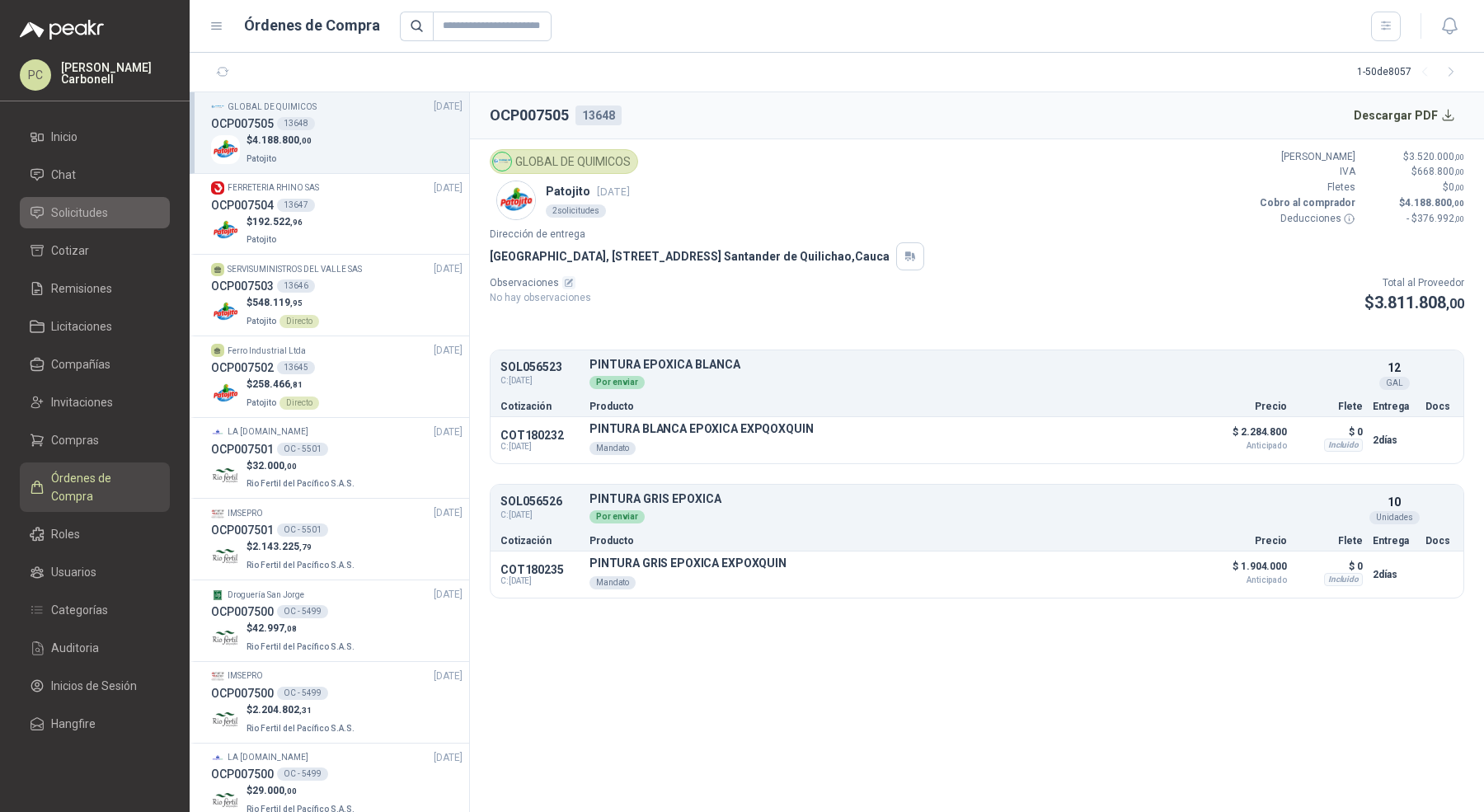
click at [110, 209] on li "Solicitudes" at bounding box center [94, 213] width 130 height 18
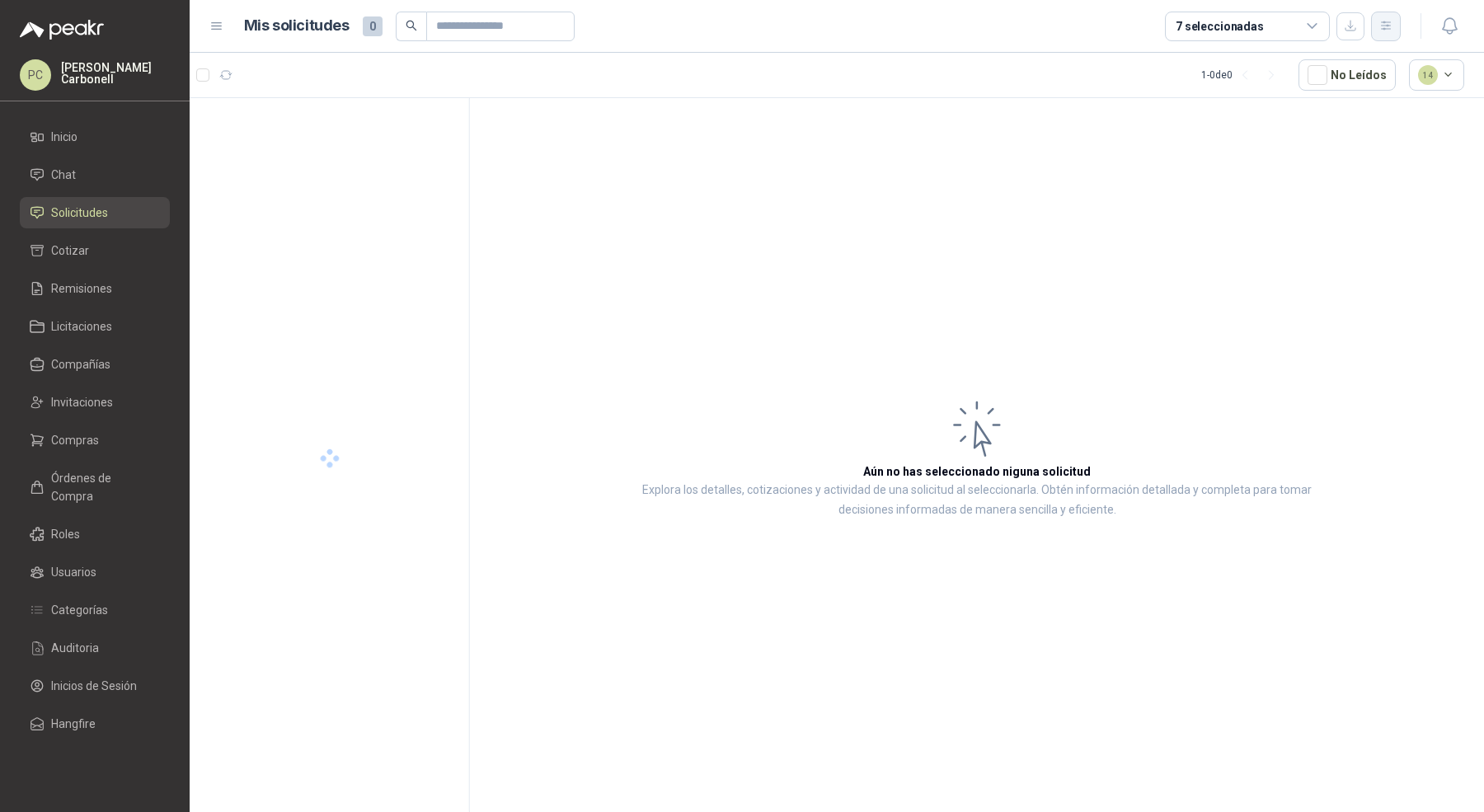
click at [1396, 33] on button "button" at bounding box center [1385, 26] width 30 height 30
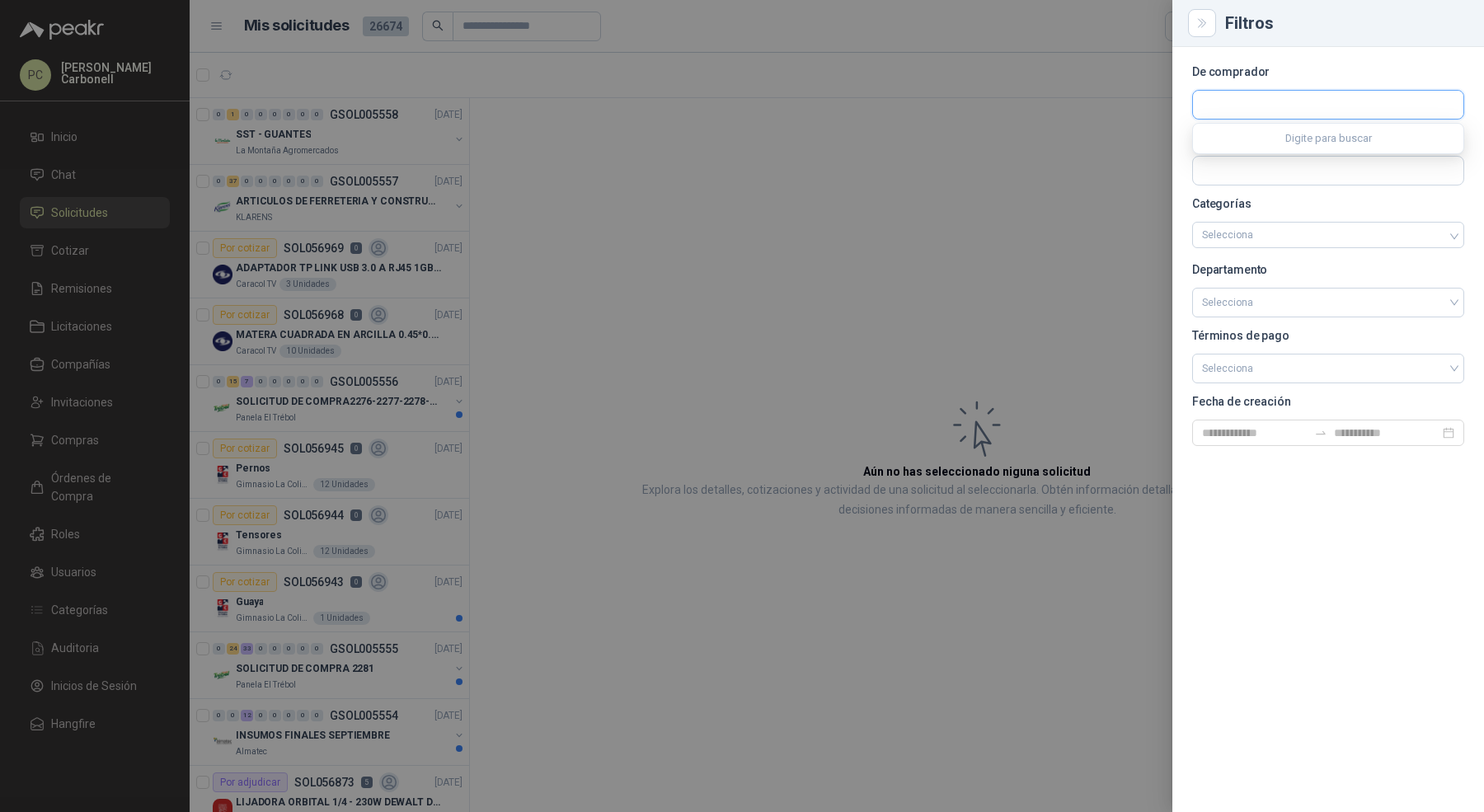
click at [1322, 97] on input "text" at bounding box center [1328, 104] width 270 height 28
type input "***"
click at [1303, 136] on p "CONSTRUCTORA GRUPO FIP" at bounding box center [1296, 140] width 130 height 10
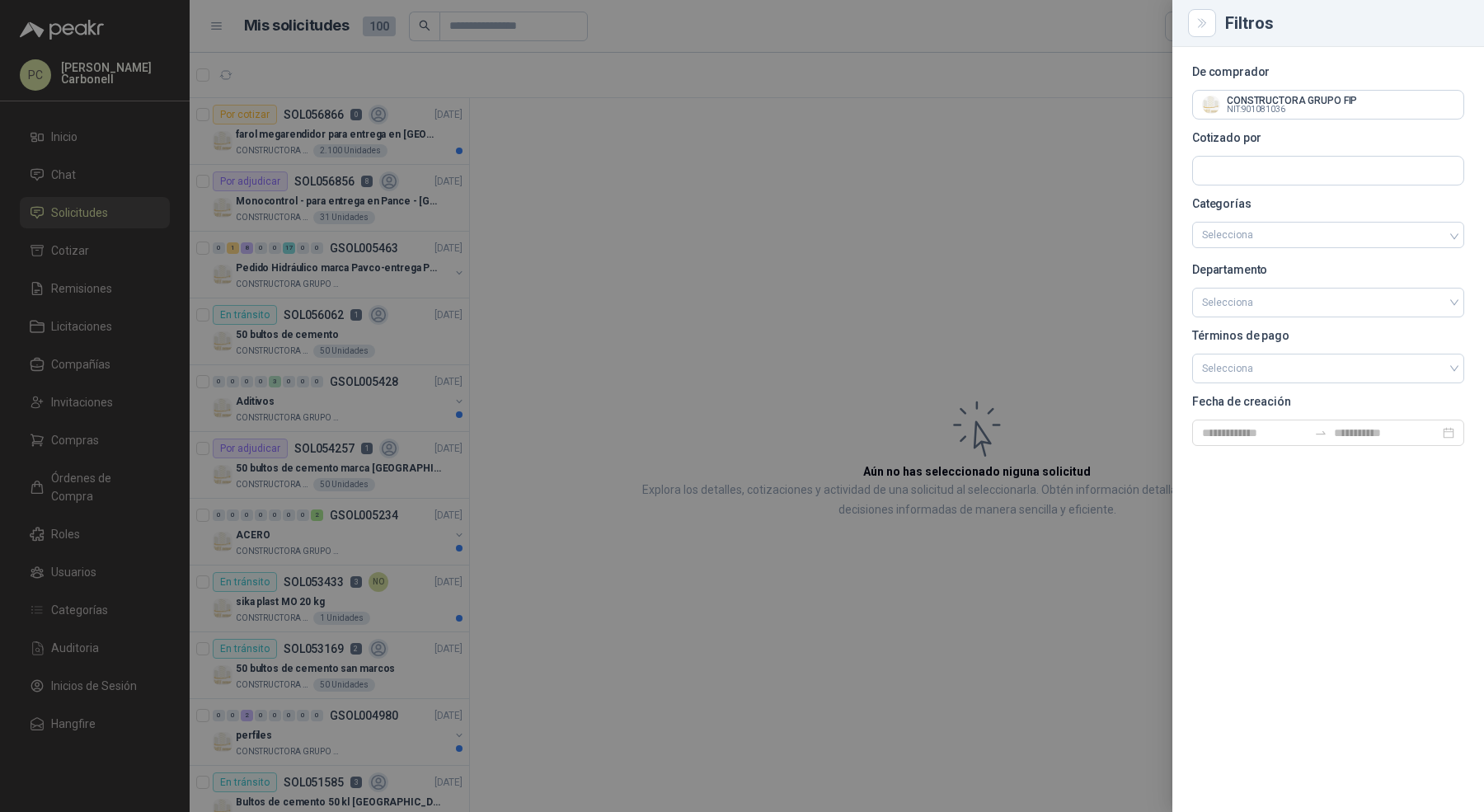
click at [369, 204] on div at bounding box center [742, 406] width 1484 height 812
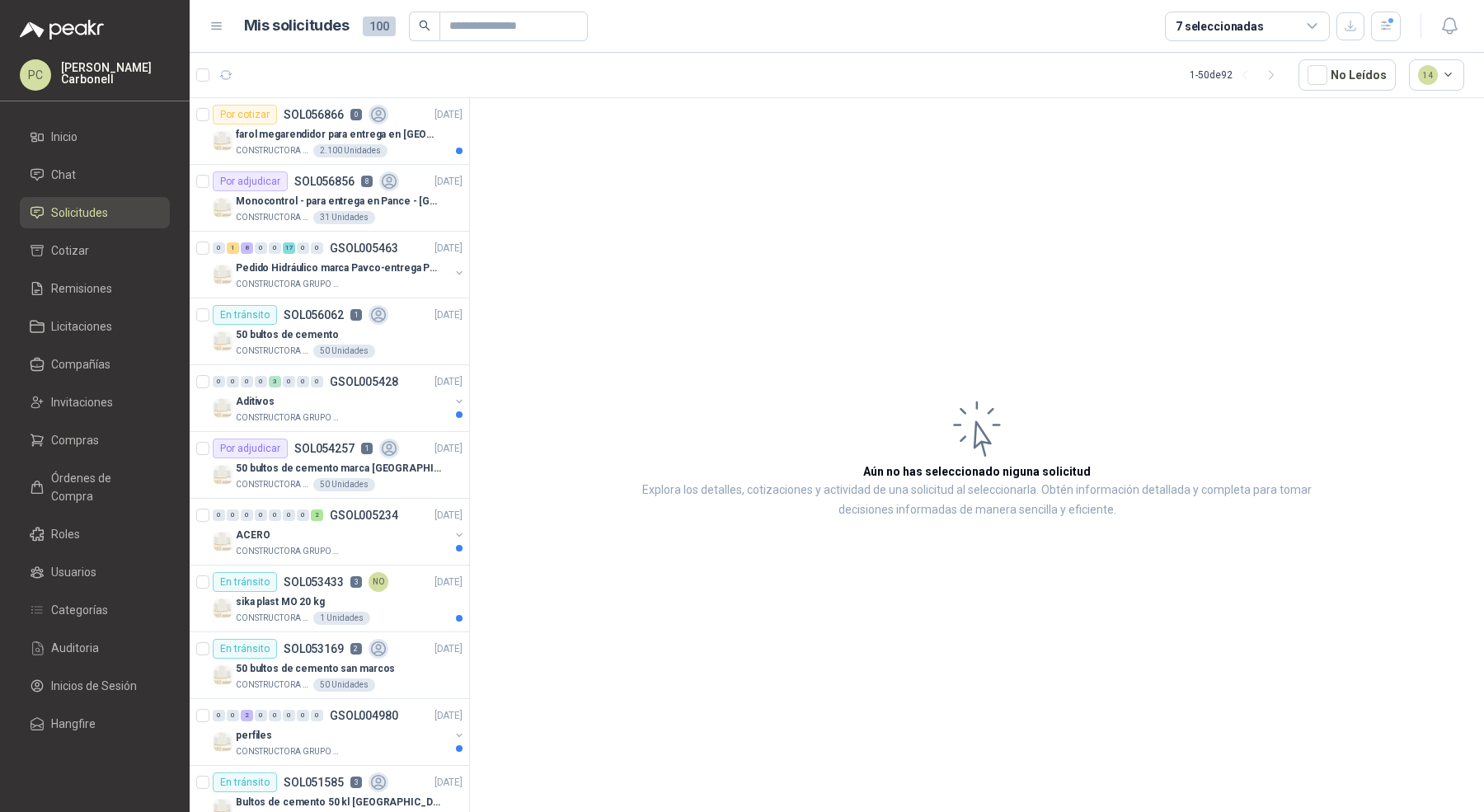
click at [421, 204] on p "Monocontrol - para entrega en Pance - [GEOGRAPHIC_DATA]" at bounding box center [338, 201] width 205 height 15
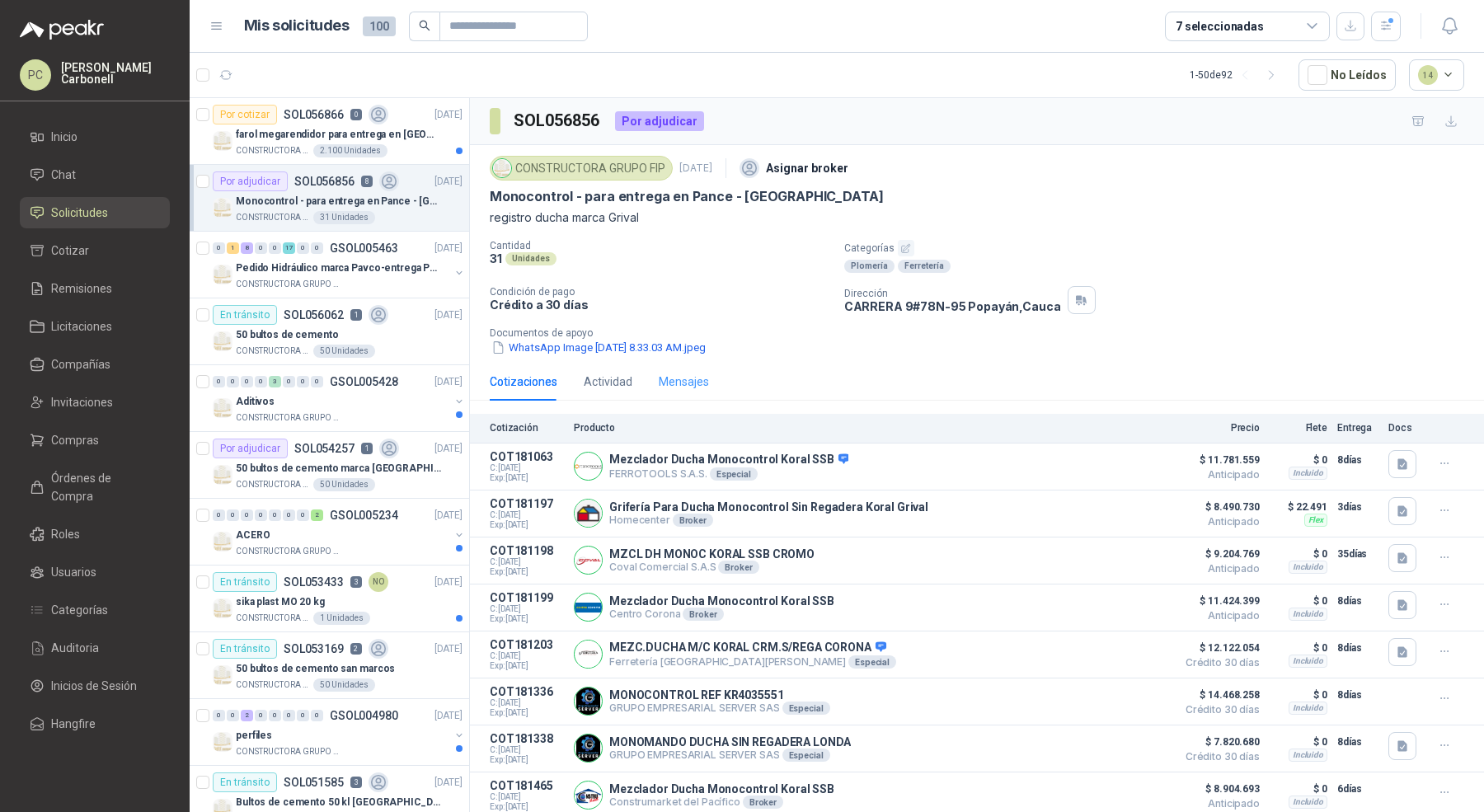
scroll to position [31, 0]
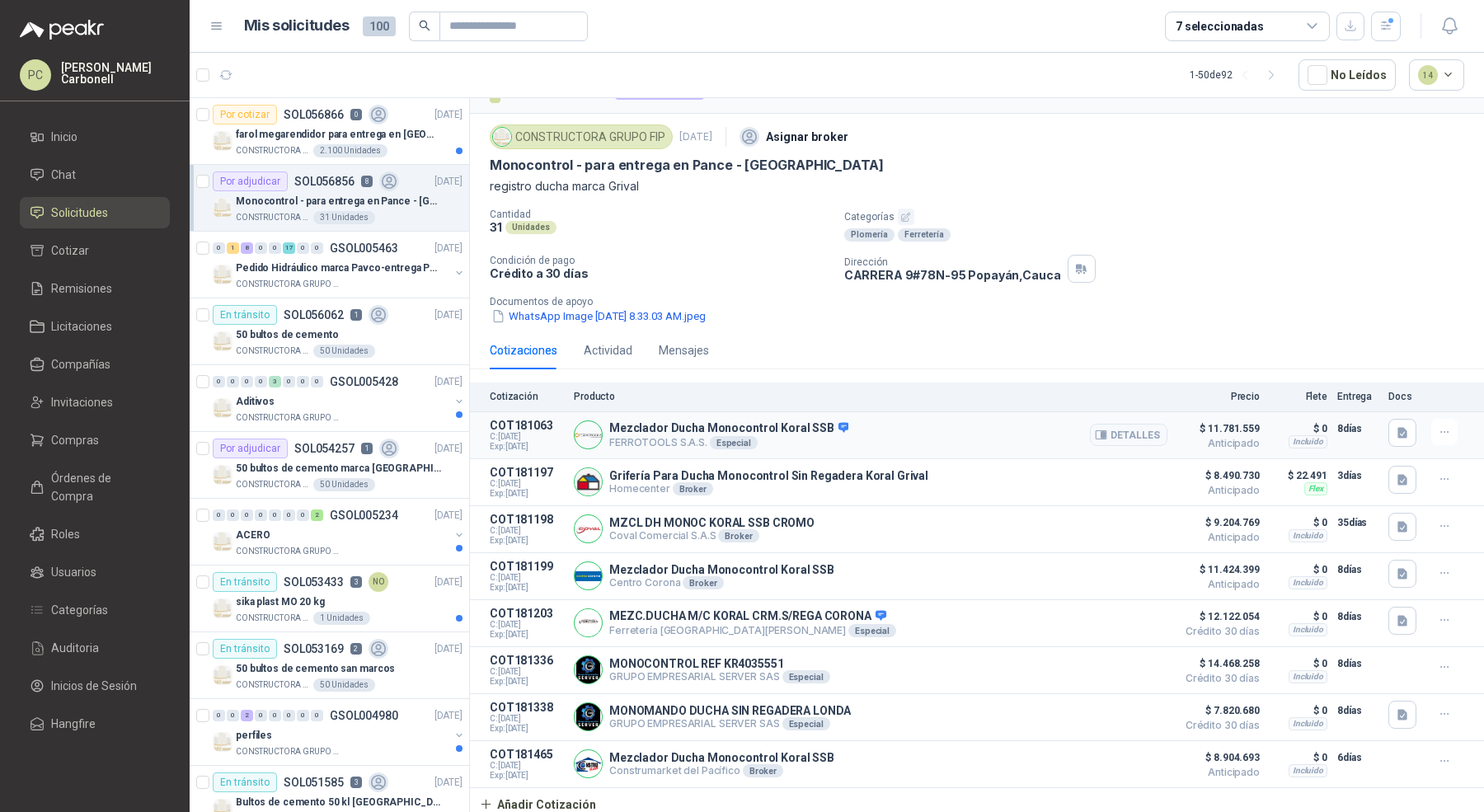
click at [944, 429] on div "Mezclador Ducha Monocontrol Koral SSB FERROTOOLS S.A.S. Especial Detalles" at bounding box center [871, 435] width 594 height 33
click at [1398, 434] on icon "button" at bounding box center [1402, 432] width 10 height 11
click at [1205, 397] on button "capture_temp.jpg" at bounding box center [1222, 394] width 107 height 17
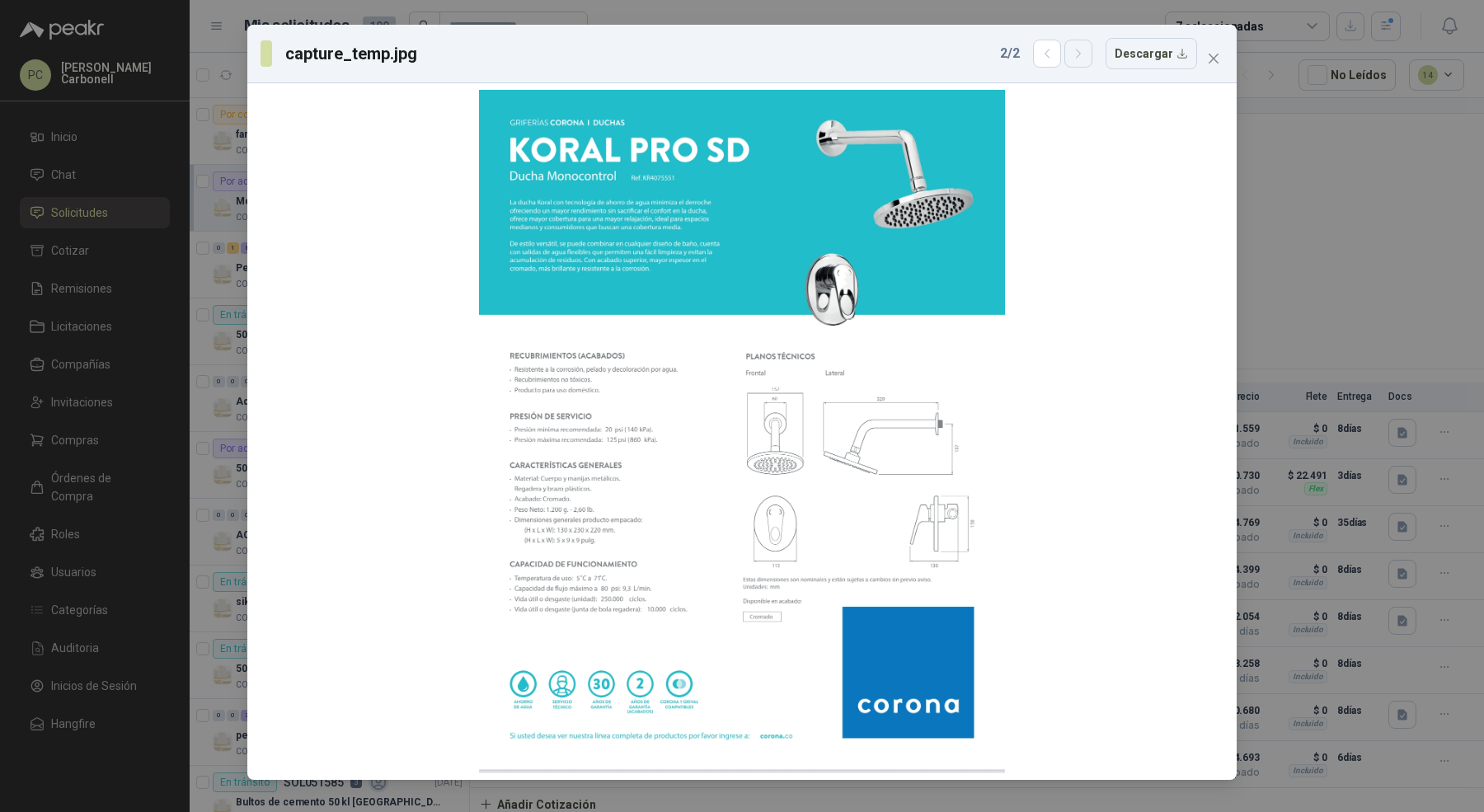
click at [1085, 59] on icon "button" at bounding box center [1079, 54] width 14 height 14
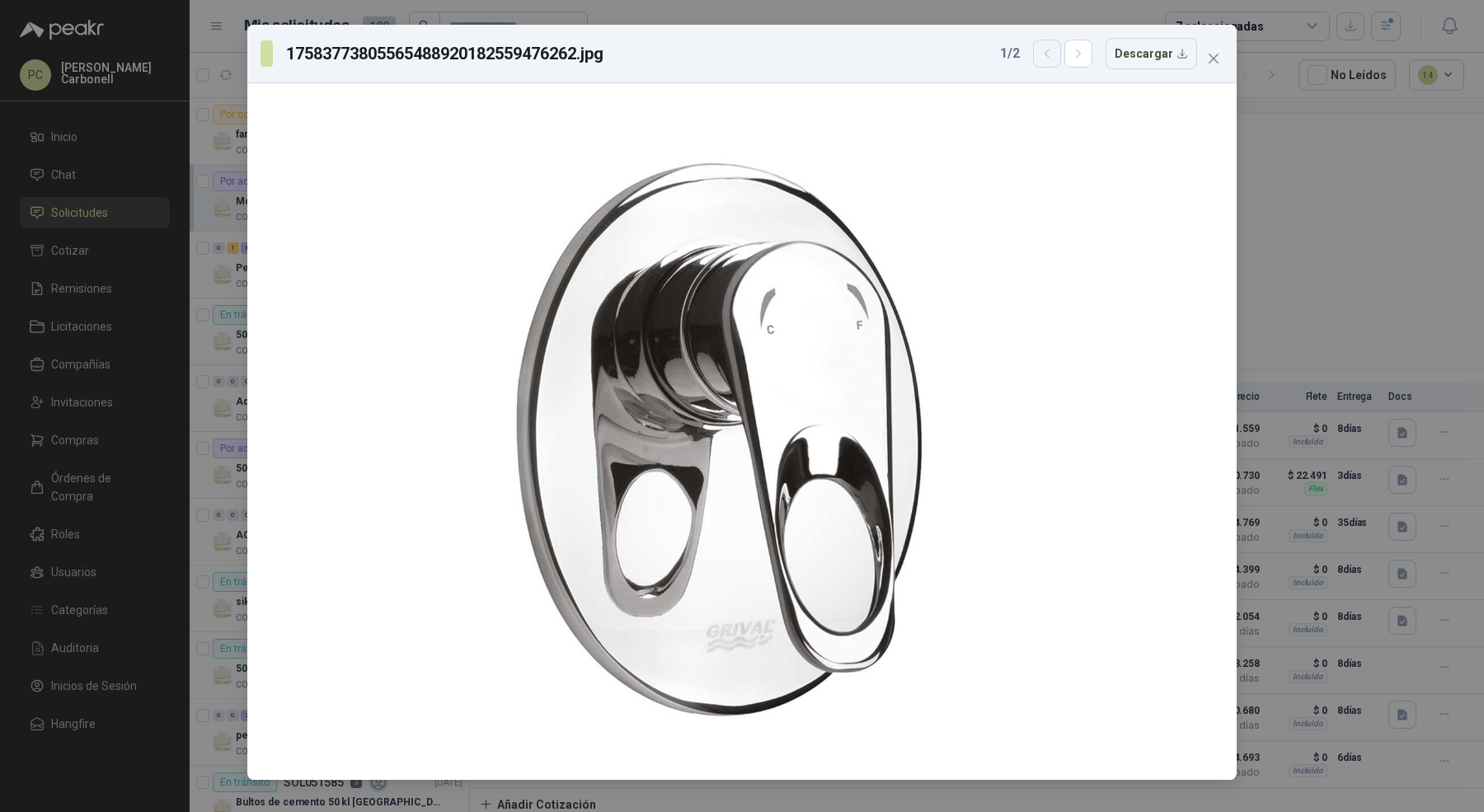
click at [1047, 60] on button "button" at bounding box center [1046, 53] width 28 height 28
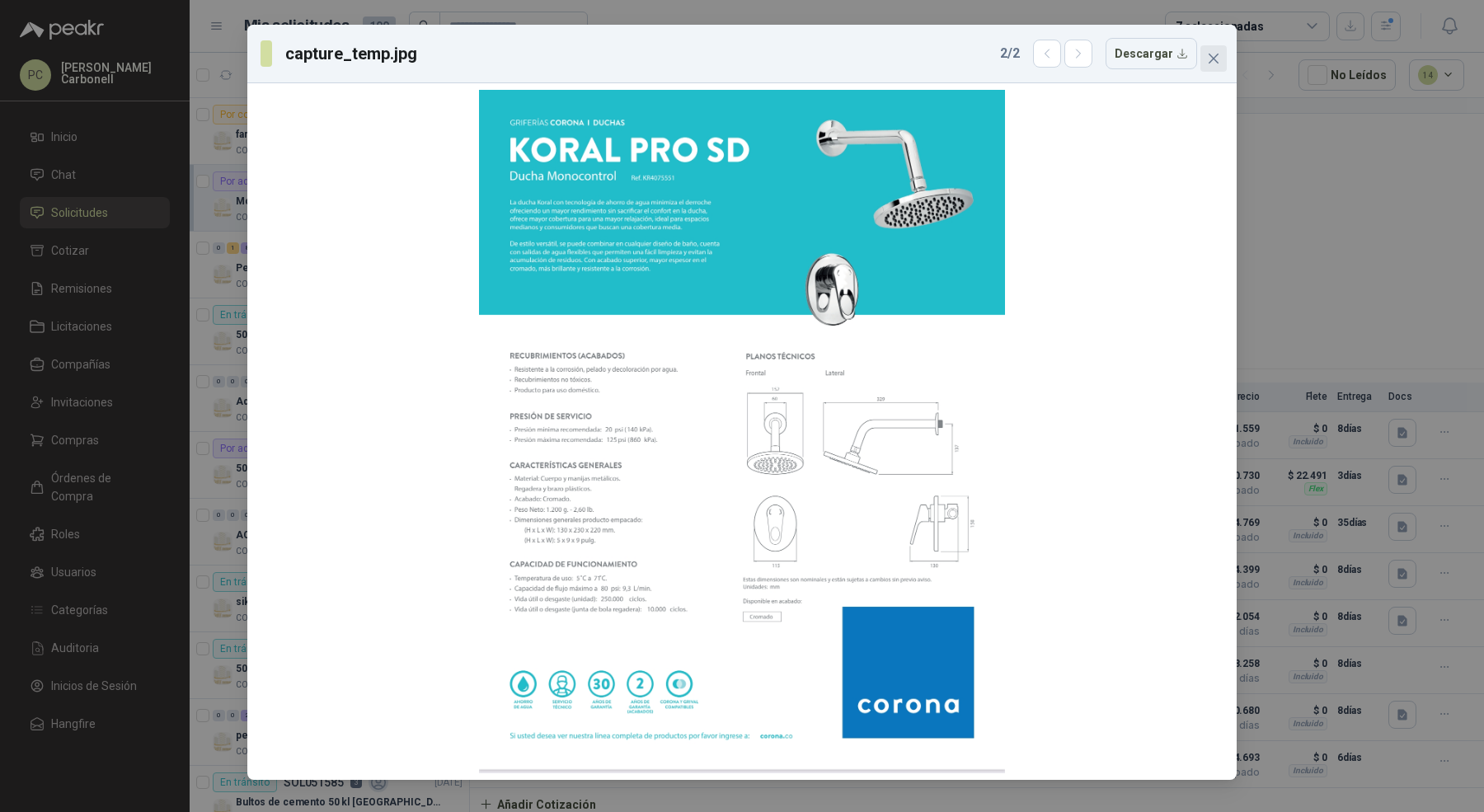
click at [1211, 56] on icon "close" at bounding box center [1213, 58] width 13 height 13
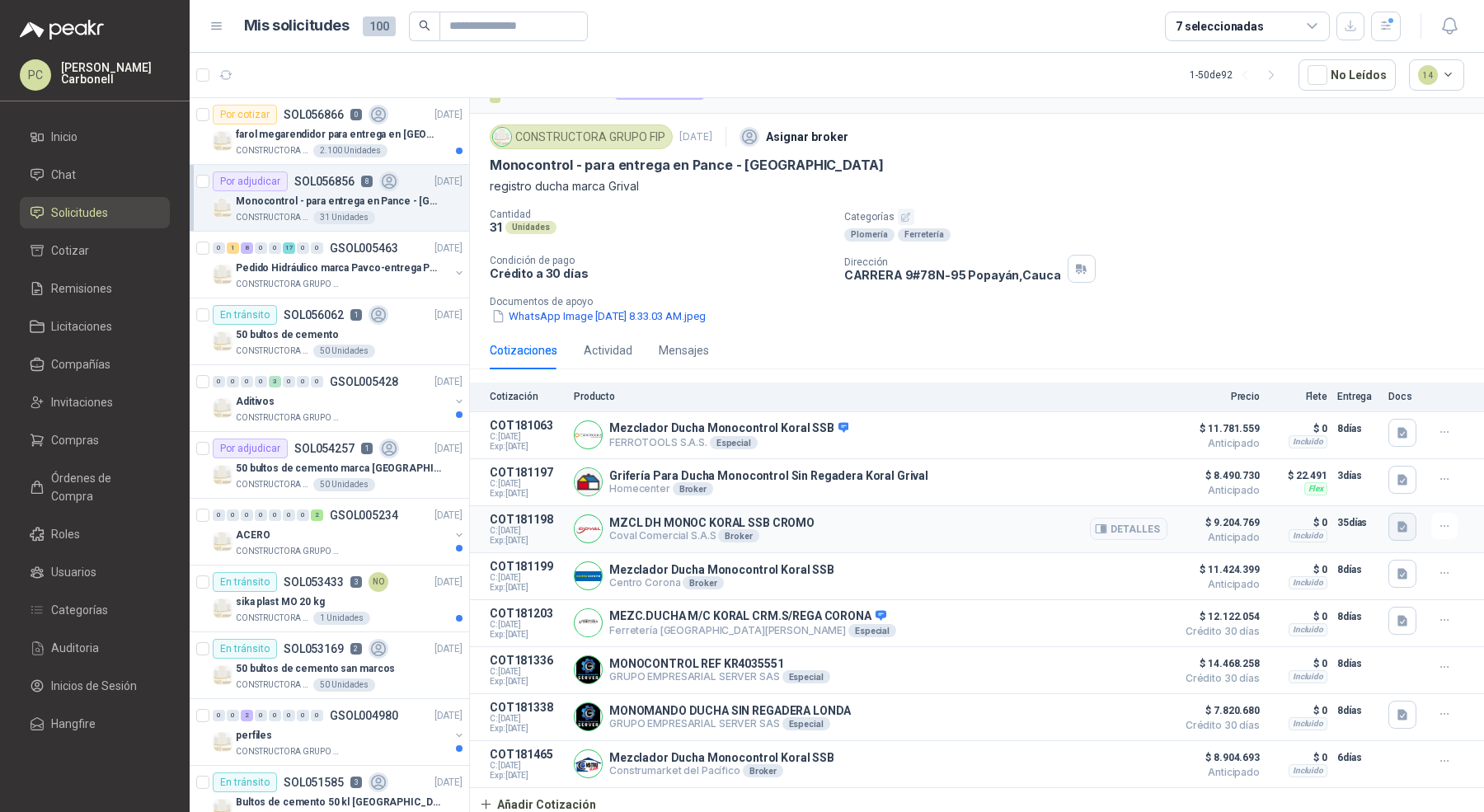
click at [1398, 525] on icon "button" at bounding box center [1402, 527] width 10 height 11
click at [1368, 485] on button "image.png" at bounding box center [1357, 487] width 72 height 17
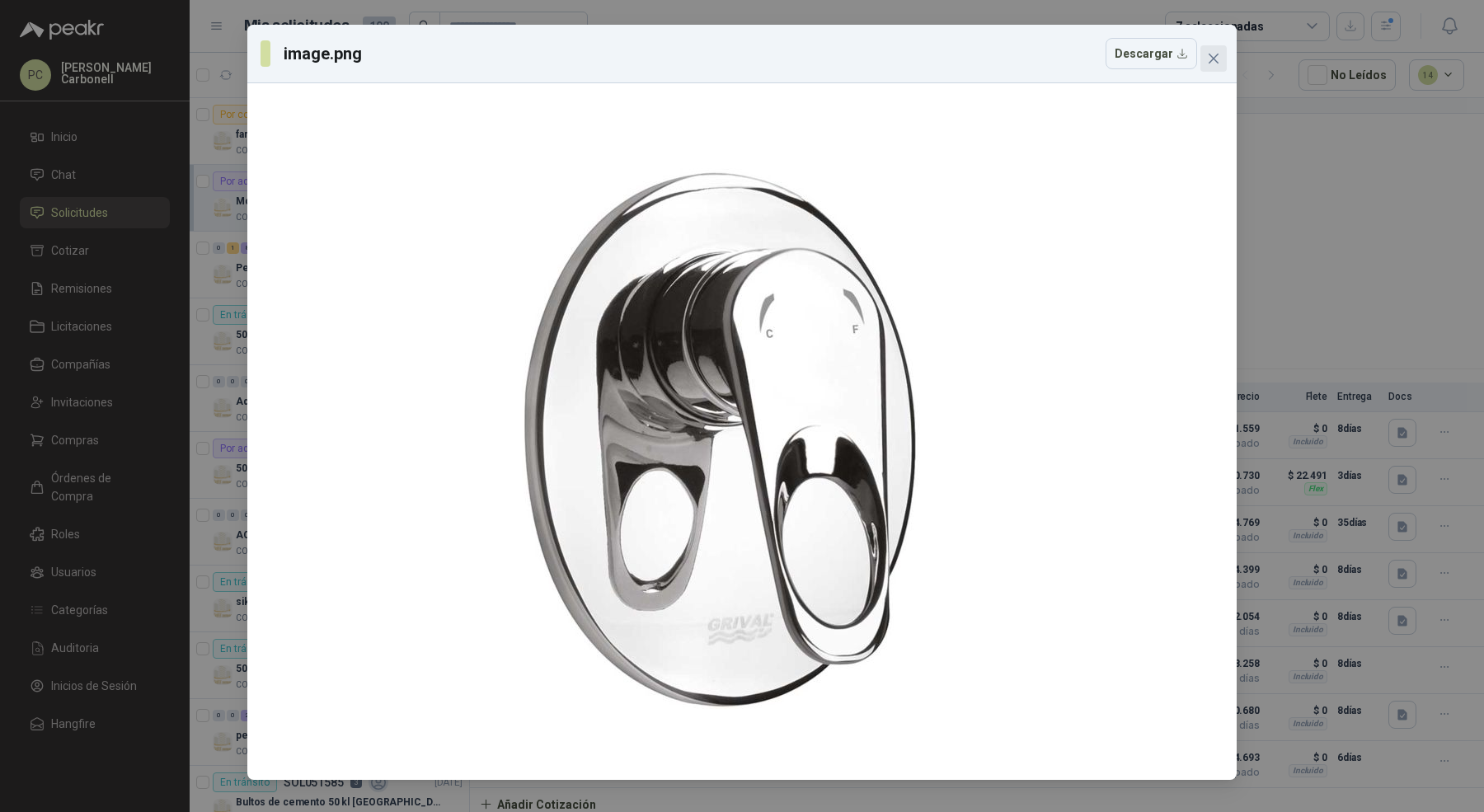
click at [1209, 61] on icon "close" at bounding box center [1213, 58] width 13 height 13
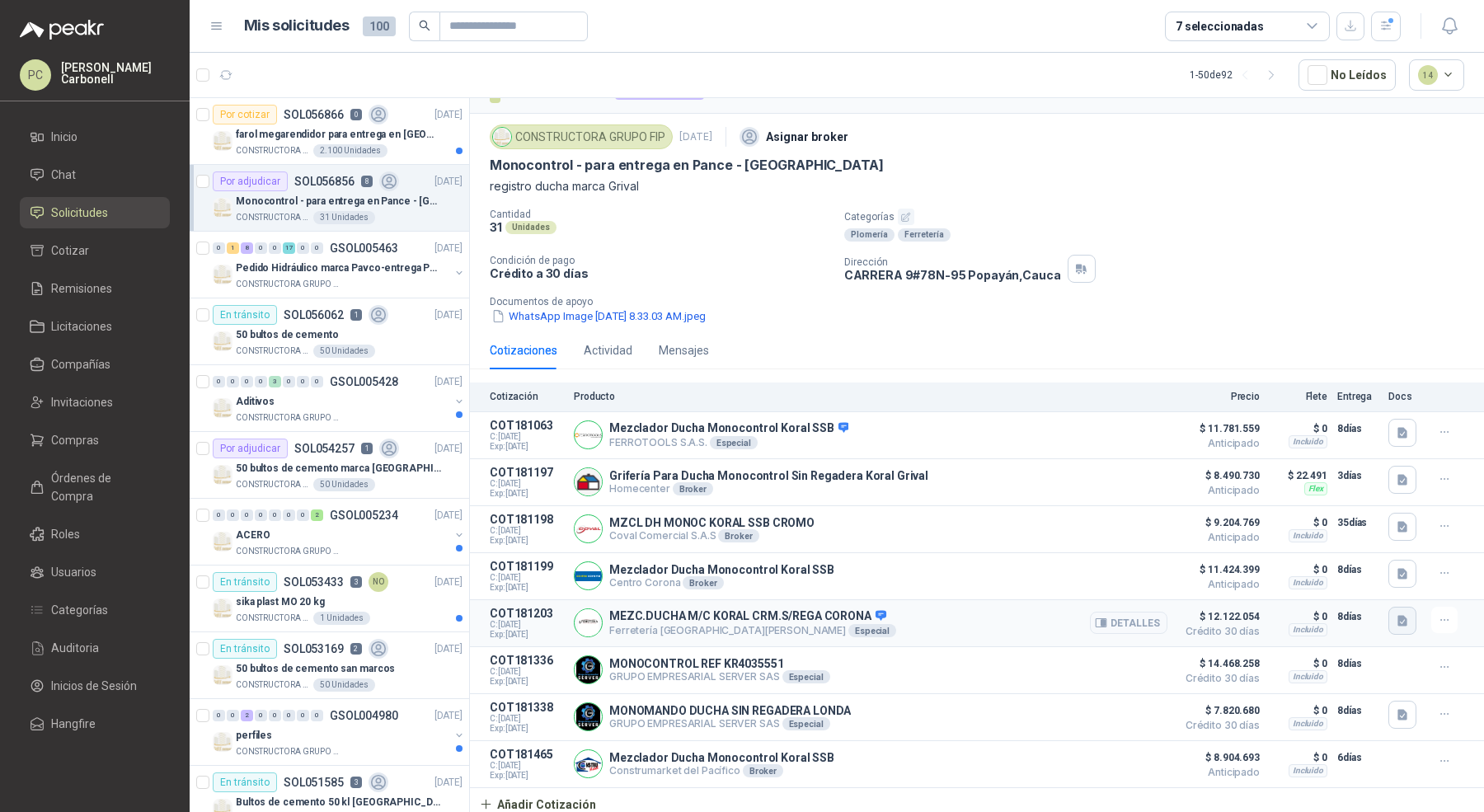
click at [1389, 616] on button "button" at bounding box center [1402, 620] width 28 height 28
click at [1373, 585] on button "mezclador.docx" at bounding box center [1343, 581] width 98 height 17
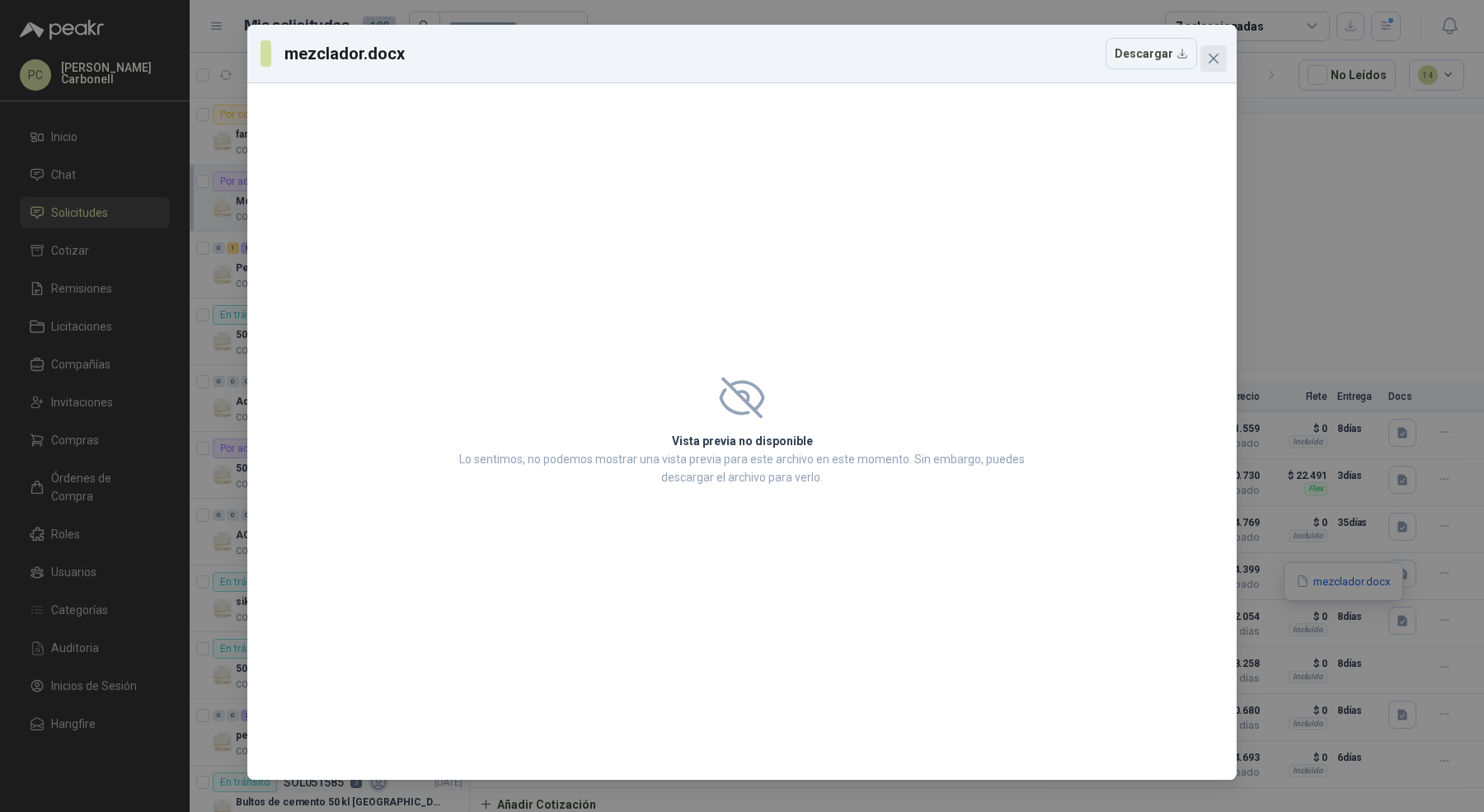
click at [1222, 57] on span "Close" at bounding box center [1213, 58] width 26 height 13
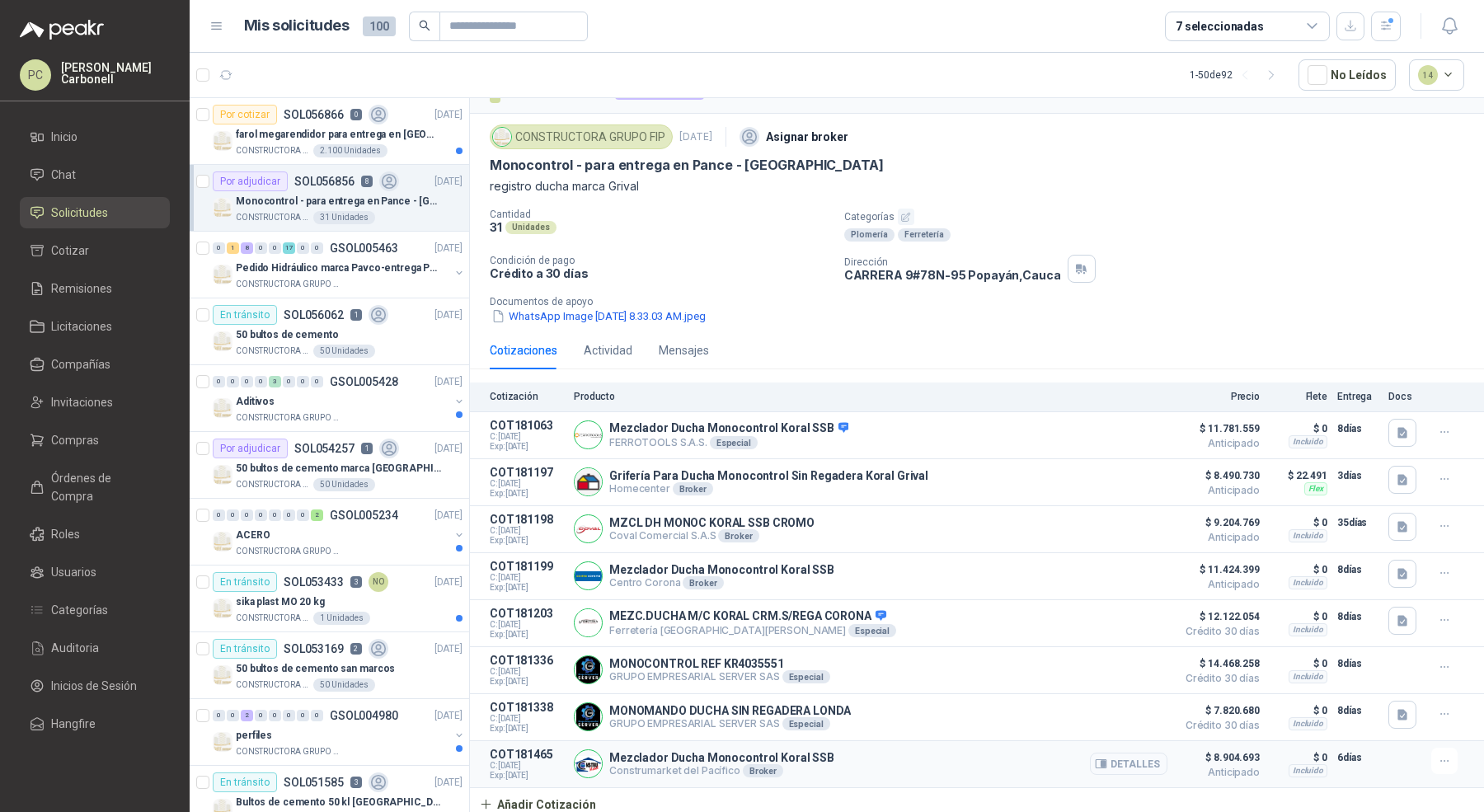
click at [1109, 764] on button "Detalles" at bounding box center [1129, 764] width 77 height 22
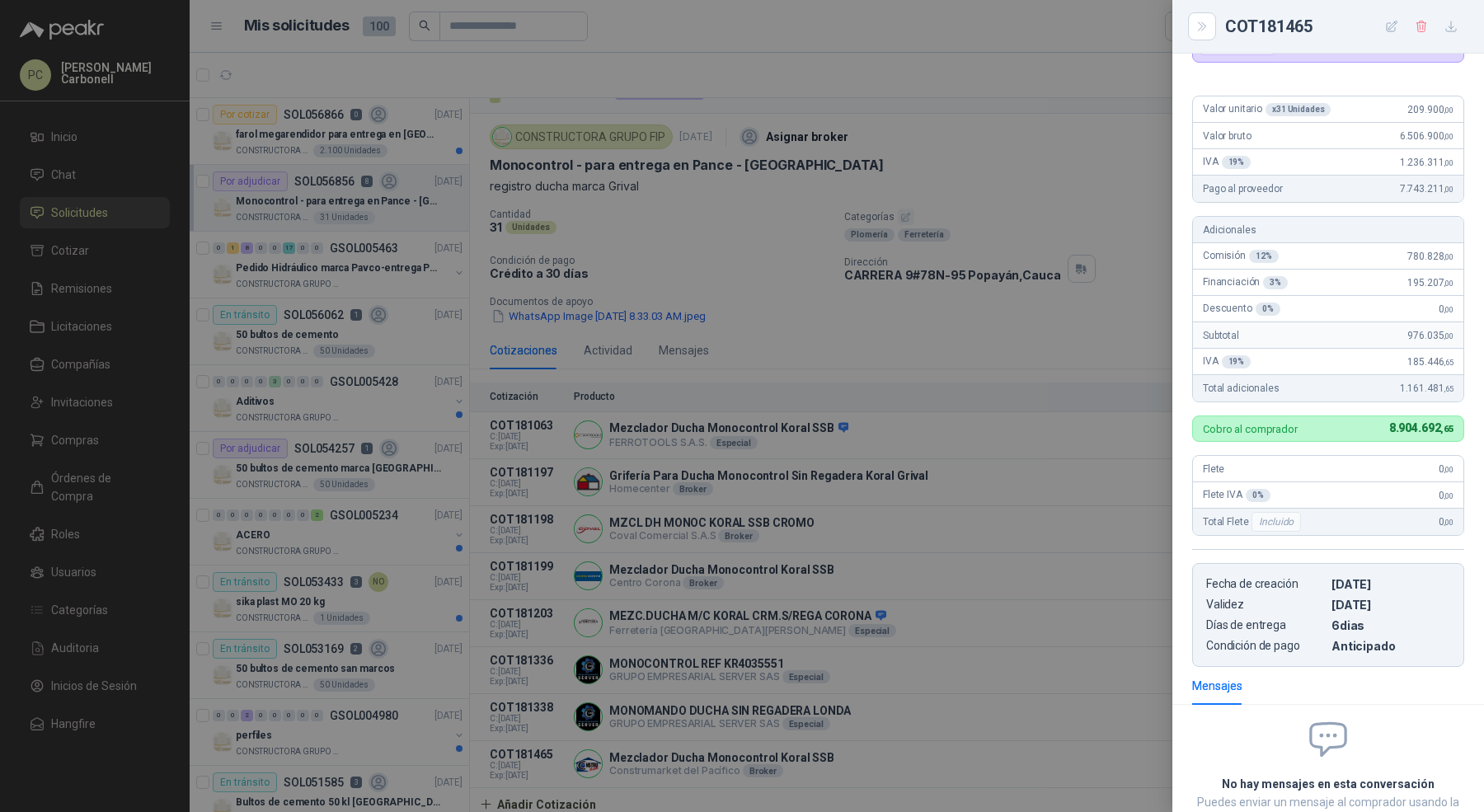
scroll to position [56, 0]
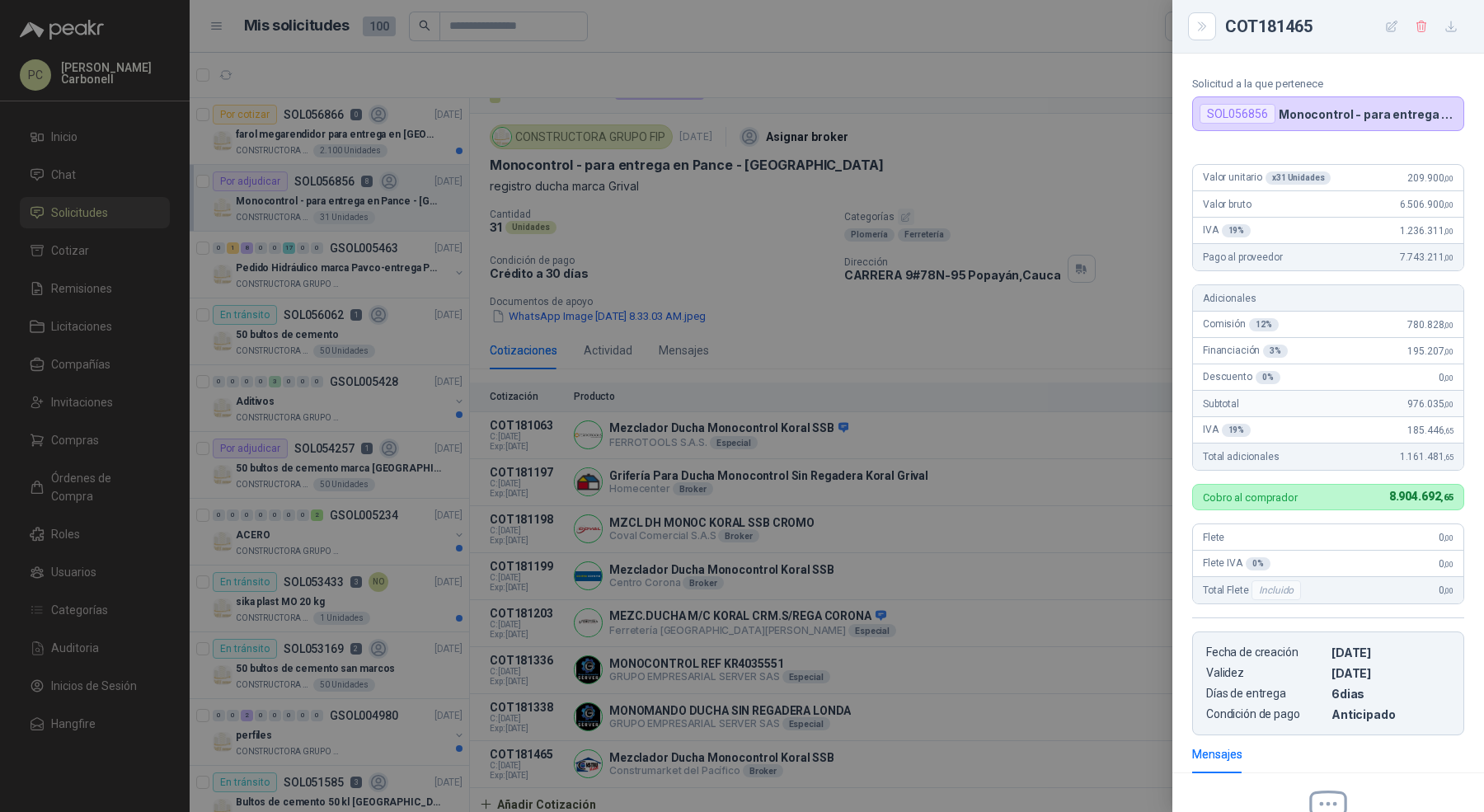
click at [1048, 486] on div at bounding box center [742, 406] width 1484 height 812
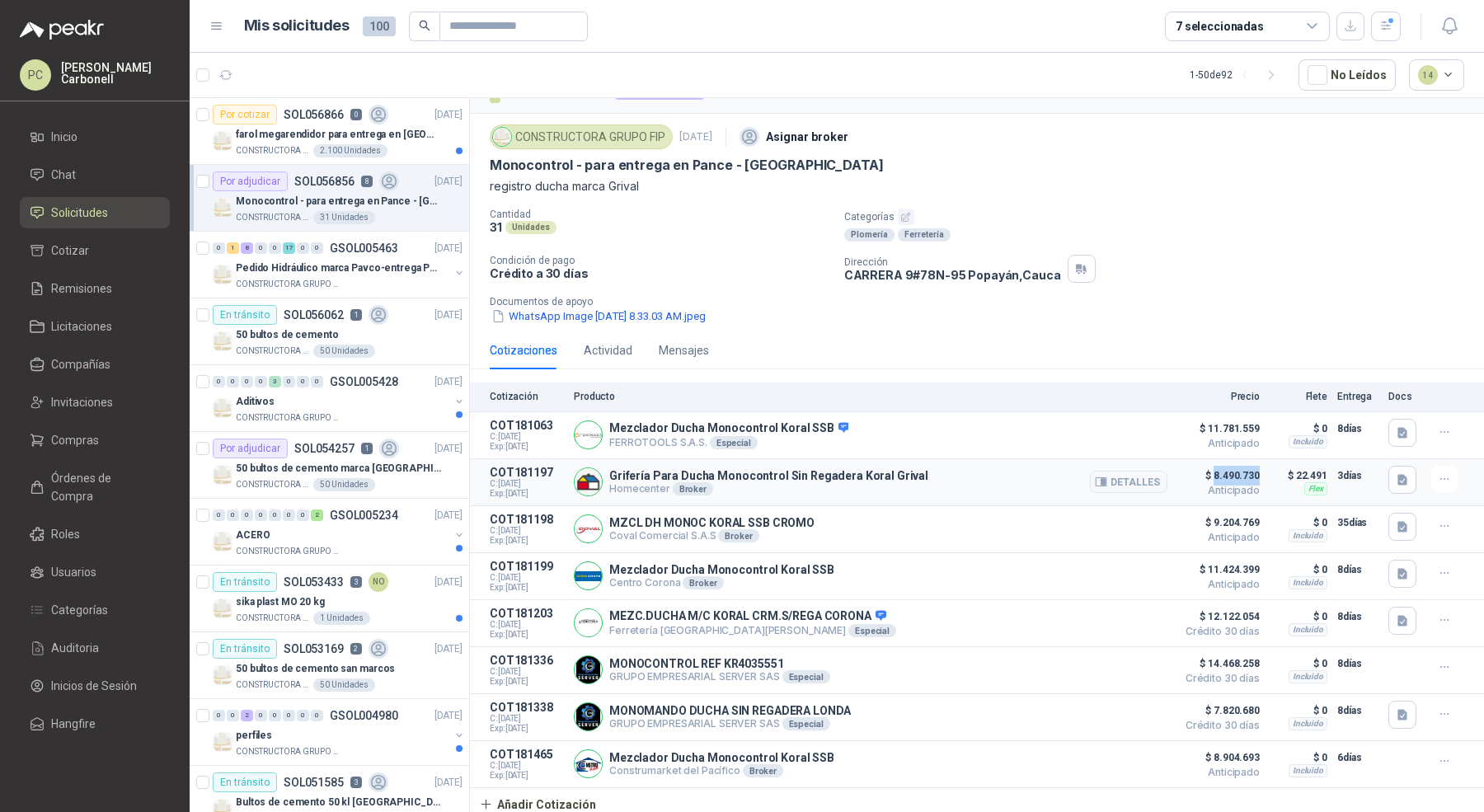
drag, startPoint x: 1201, startPoint y: 476, endPoint x: 1250, endPoint y: 476, distance: 49.0
click at [1250, 476] on article "COT181197 C: [DATE] Exp: [DATE] Grifería Para Ducha Monocontrol Sin Regadera Ko…" at bounding box center [977, 483] width 1014 height 47
click at [1111, 478] on button "Detalles" at bounding box center [1129, 482] width 77 height 22
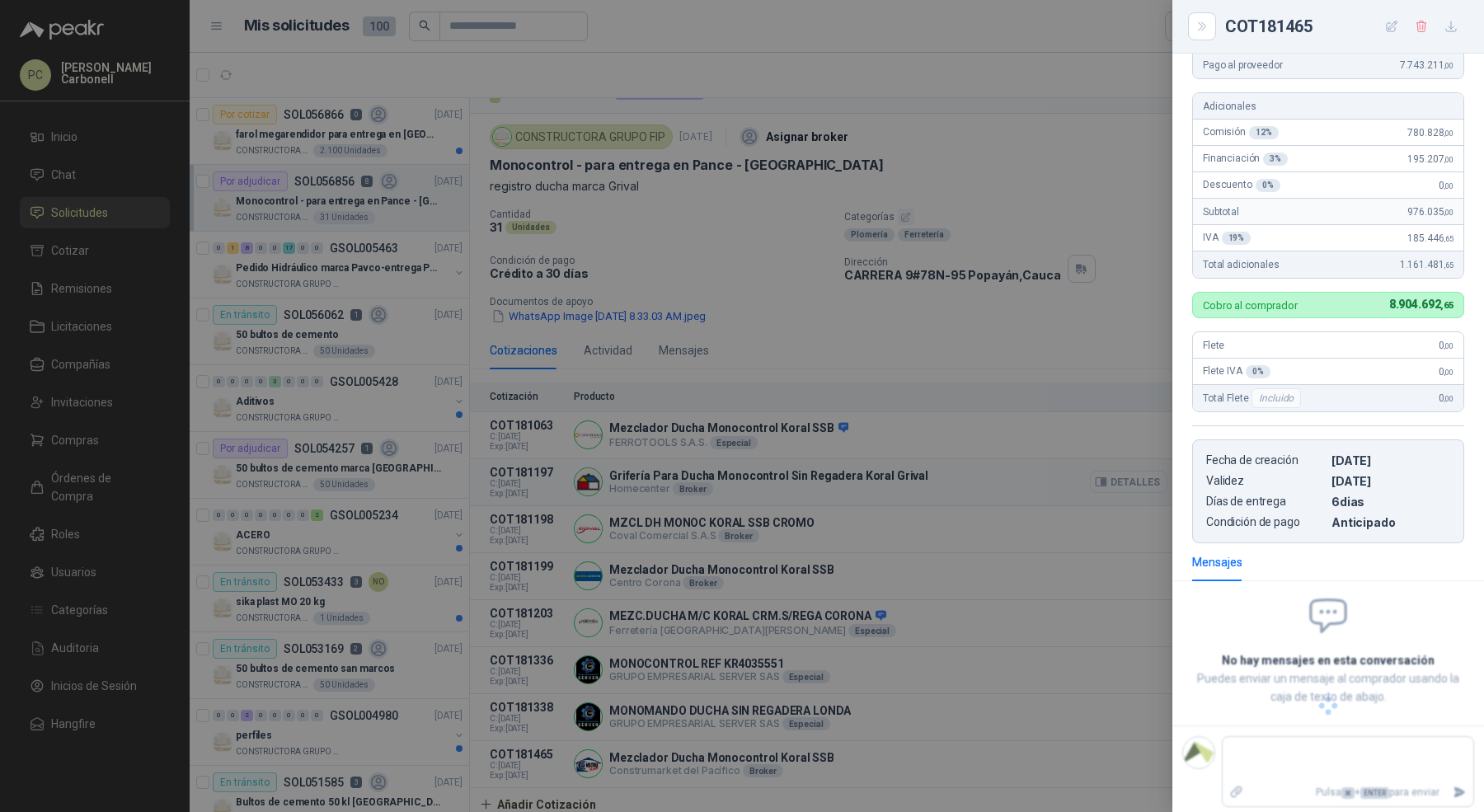
scroll to position [264, 0]
click at [947, 762] on div at bounding box center [742, 406] width 1484 height 812
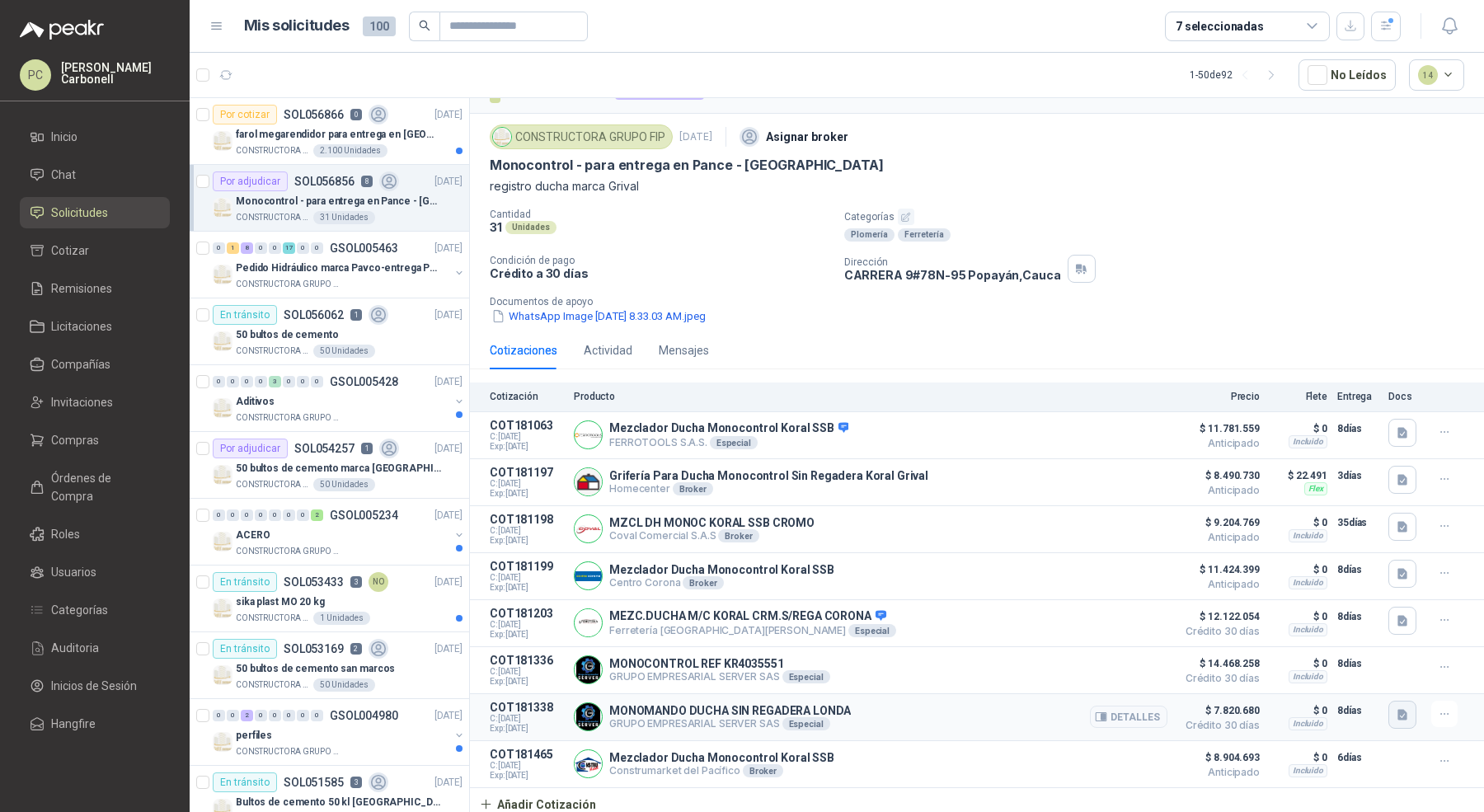
click at [1398, 709] on icon "button" at bounding box center [1402, 714] width 10 height 11
click at [1329, 679] on button "MONOMANDO DUCHA SIN REGADERA [GEOGRAPHIC_DATA]pdf" at bounding box center [1228, 675] width 330 height 17
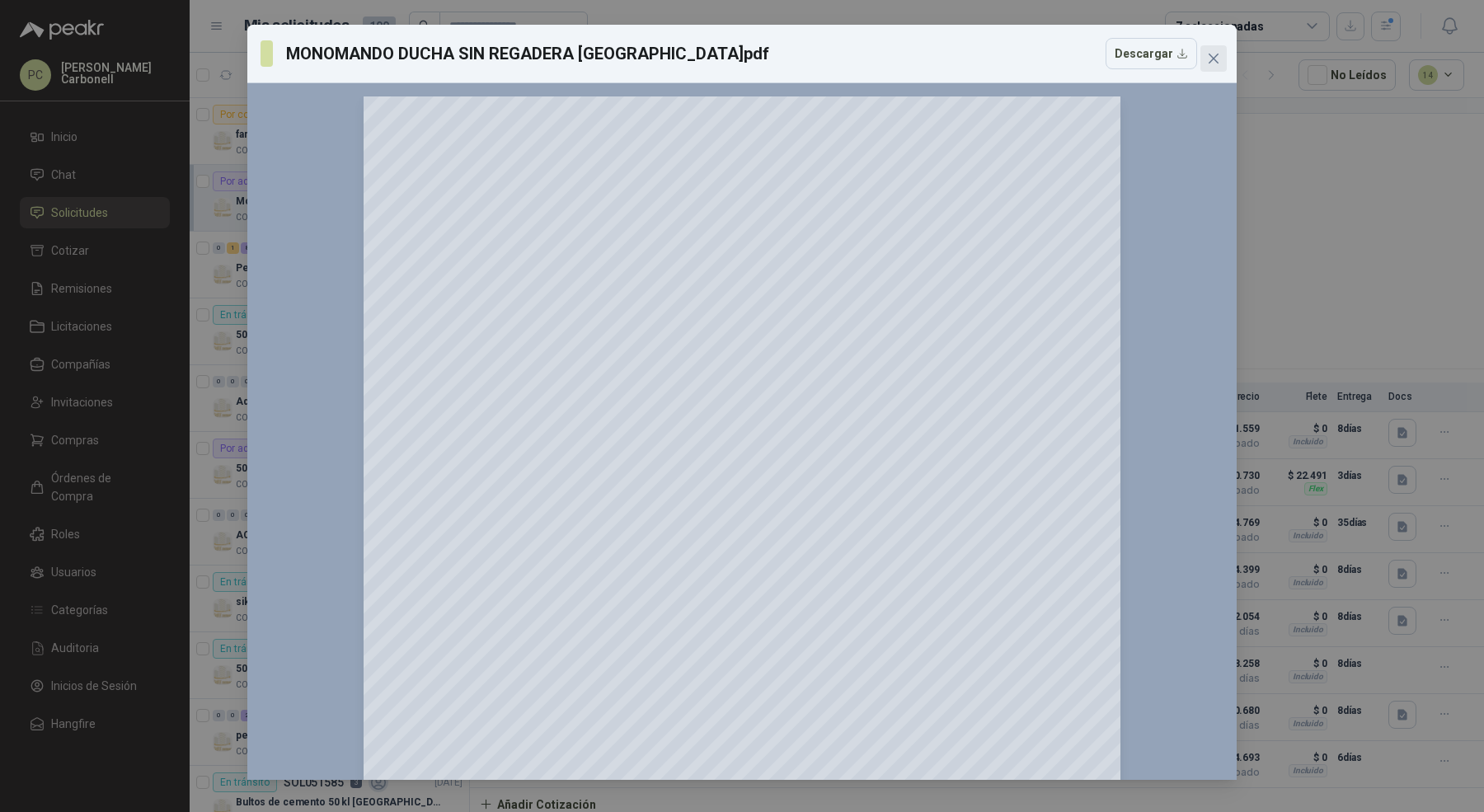
click at [1210, 56] on icon "close" at bounding box center [1213, 58] width 10 height 10
